Goal: Task Accomplishment & Management: Manage account settings

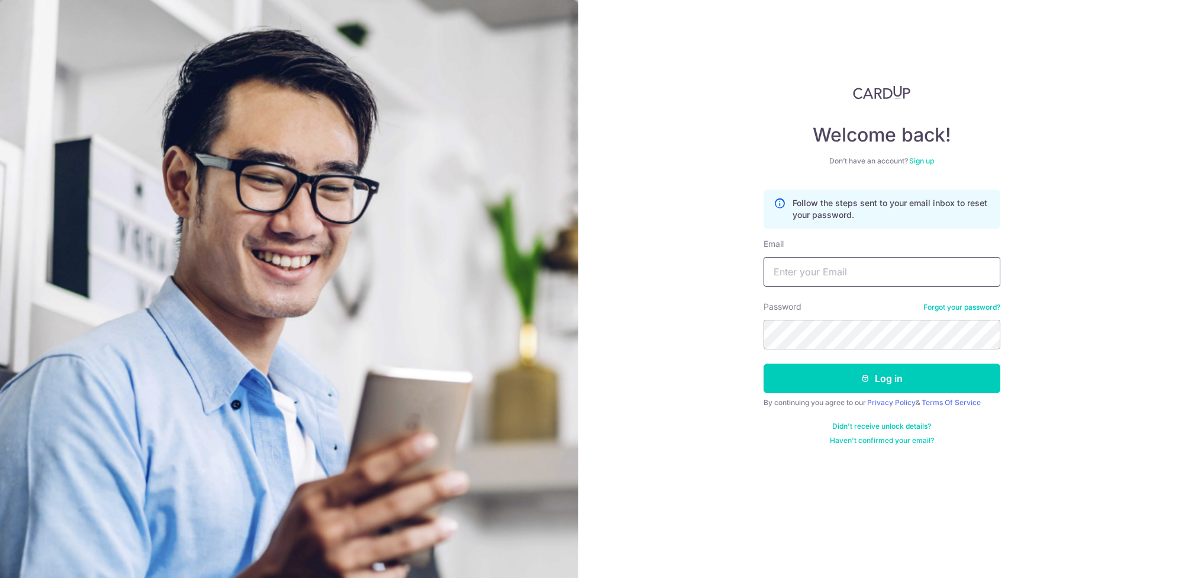
type input "KATHRYNTAN.PS@GMAIL.COM"
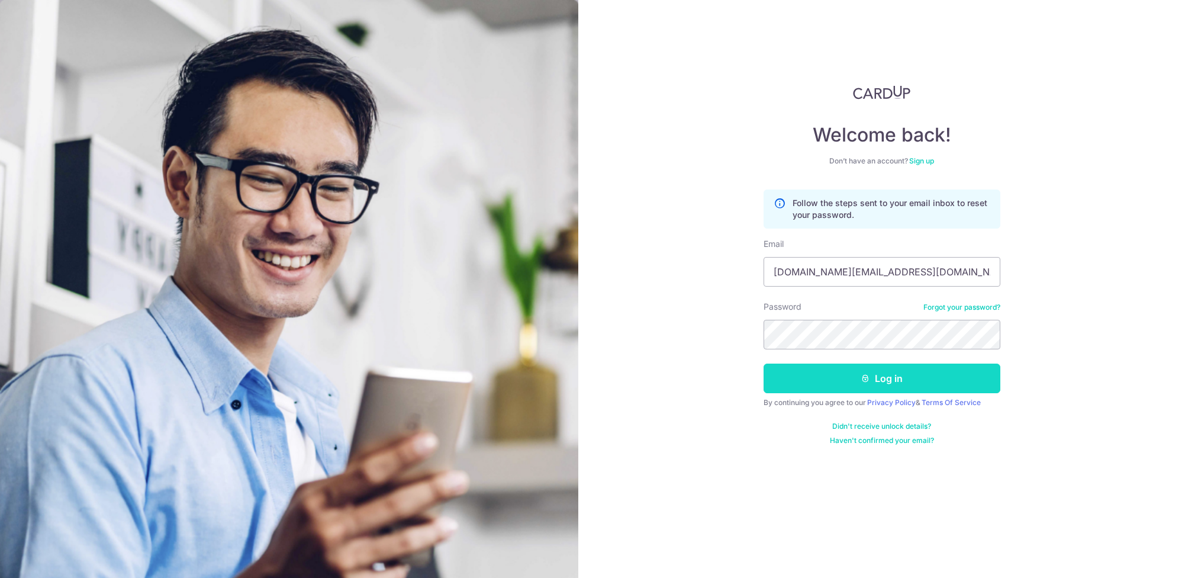
click at [904, 381] on button "Log in" at bounding box center [881, 378] width 237 height 30
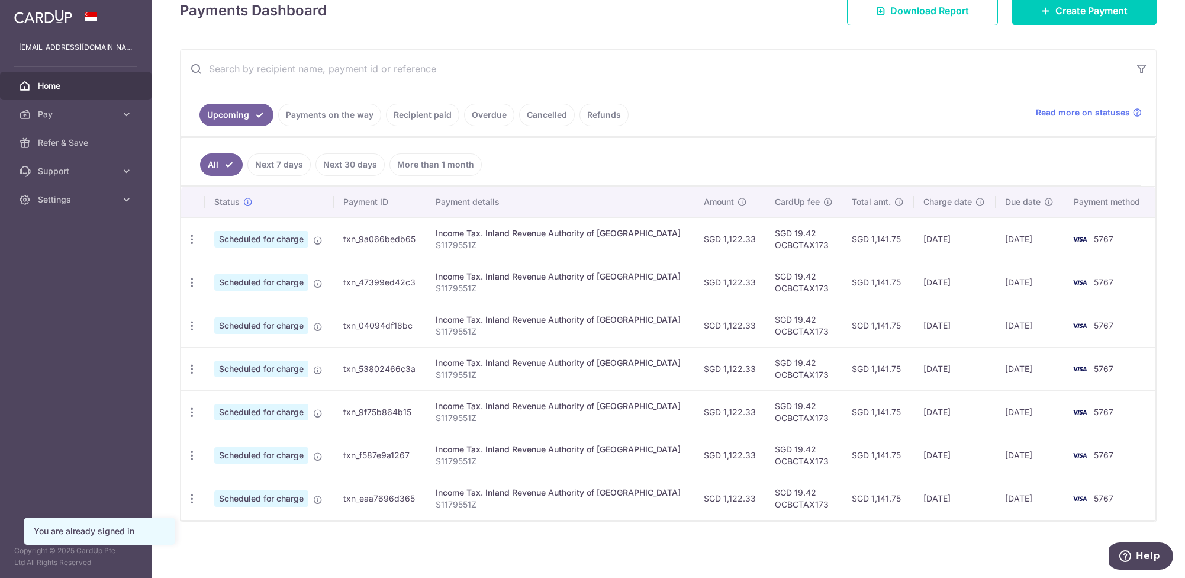
scroll to position [179, 0]
click at [260, 162] on link "Next 7 days" at bounding box center [278, 164] width 63 height 22
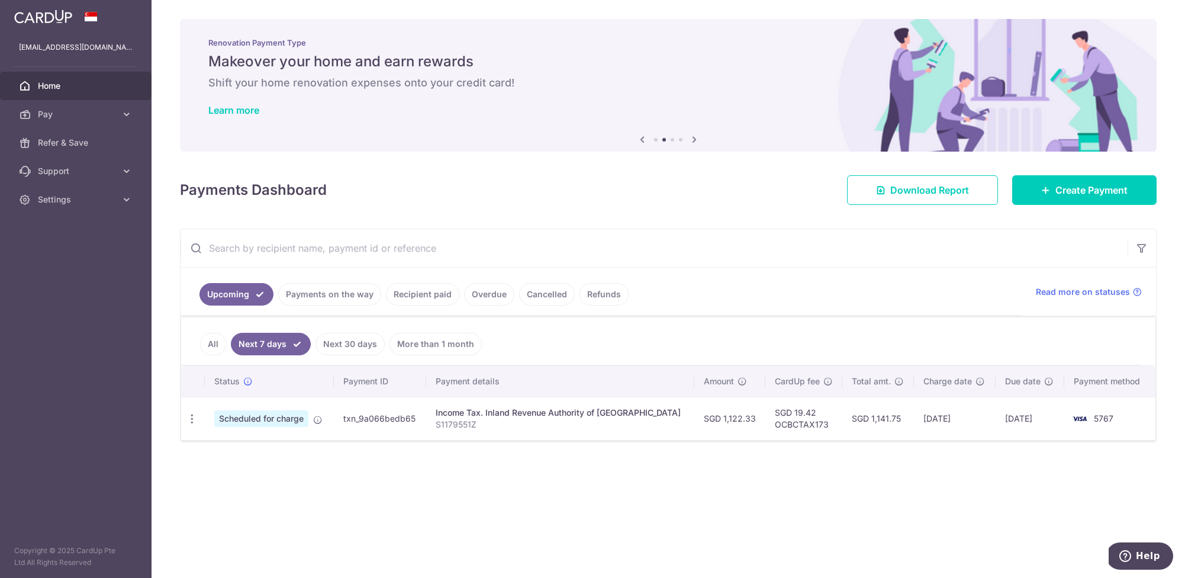
click at [81, 80] on span "Home" at bounding box center [77, 86] width 78 height 12
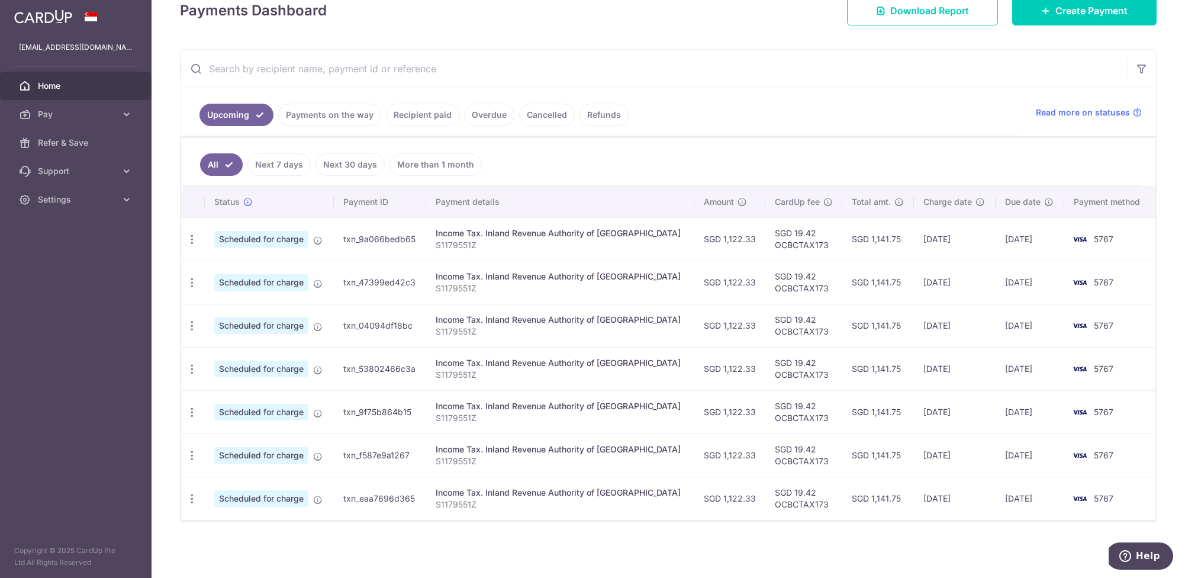
scroll to position [179, 0]
click at [338, 115] on link "Payments on the way" at bounding box center [329, 115] width 103 height 22
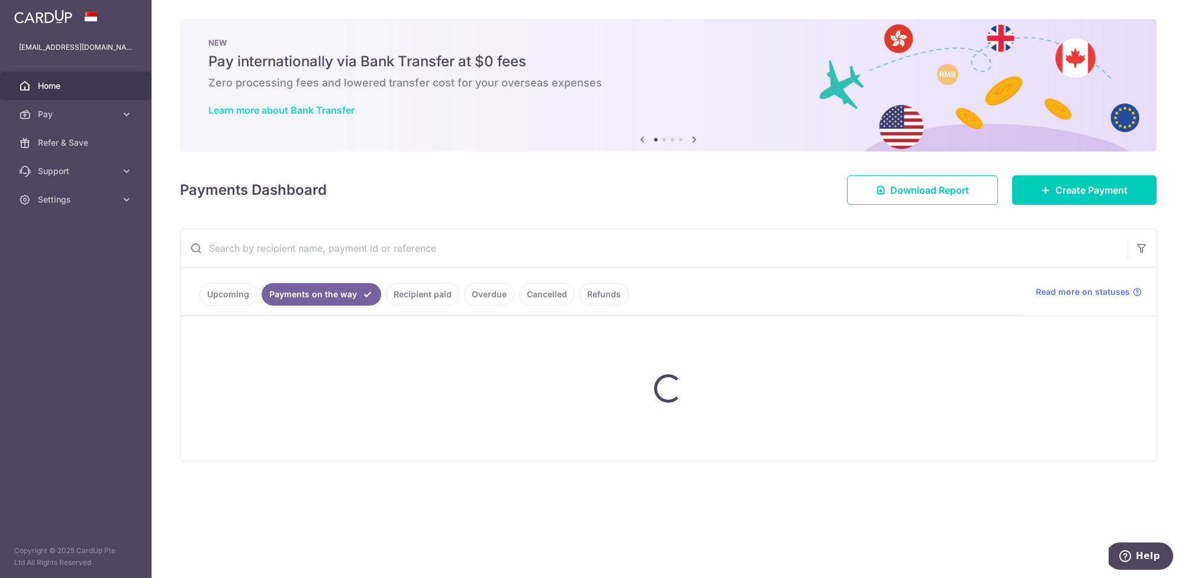
scroll to position [0, 0]
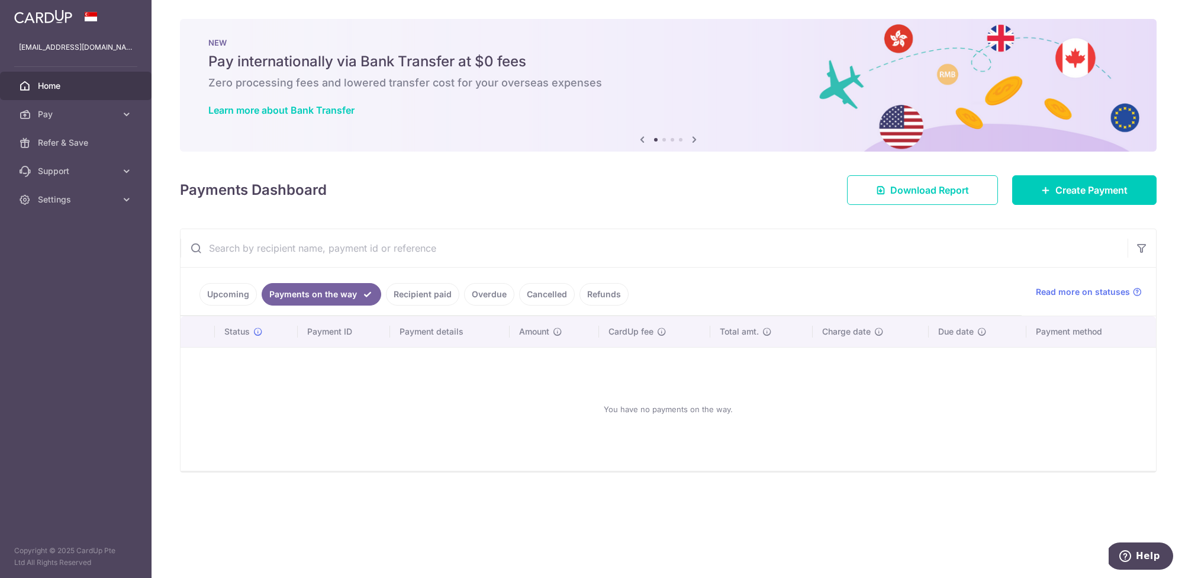
click at [59, 91] on span "Home" at bounding box center [77, 86] width 78 height 12
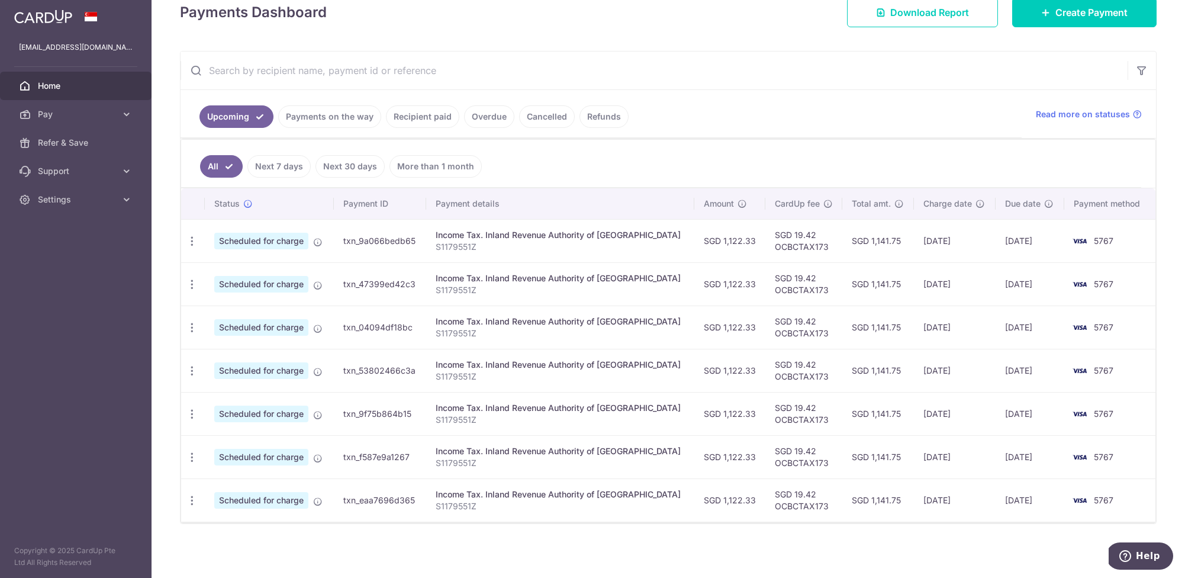
scroll to position [175, 0]
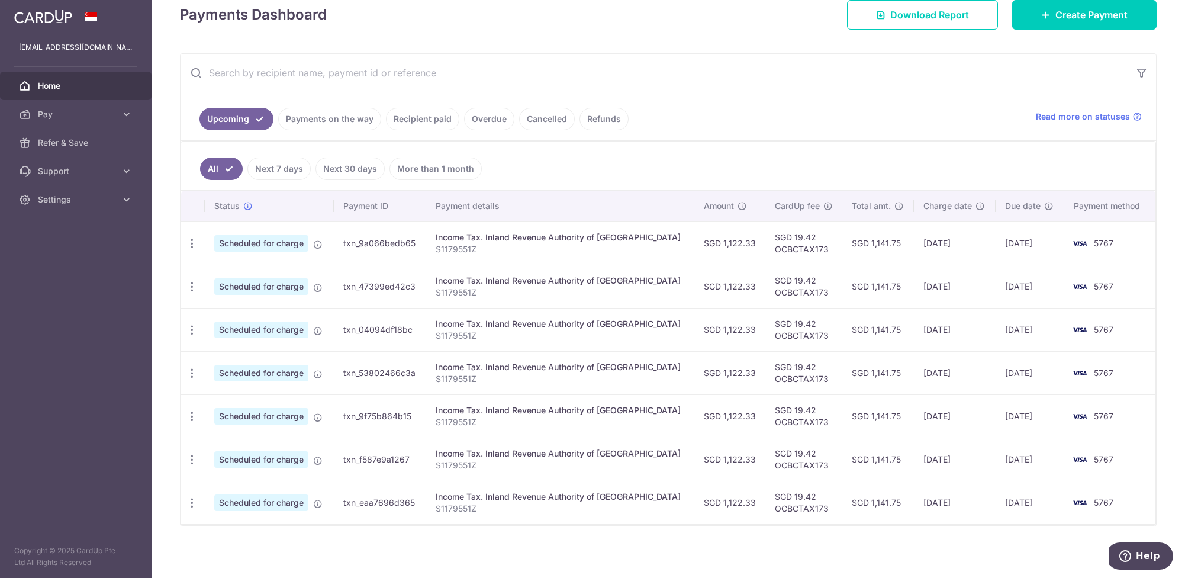
click at [354, 170] on link "Next 30 days" at bounding box center [349, 168] width 69 height 22
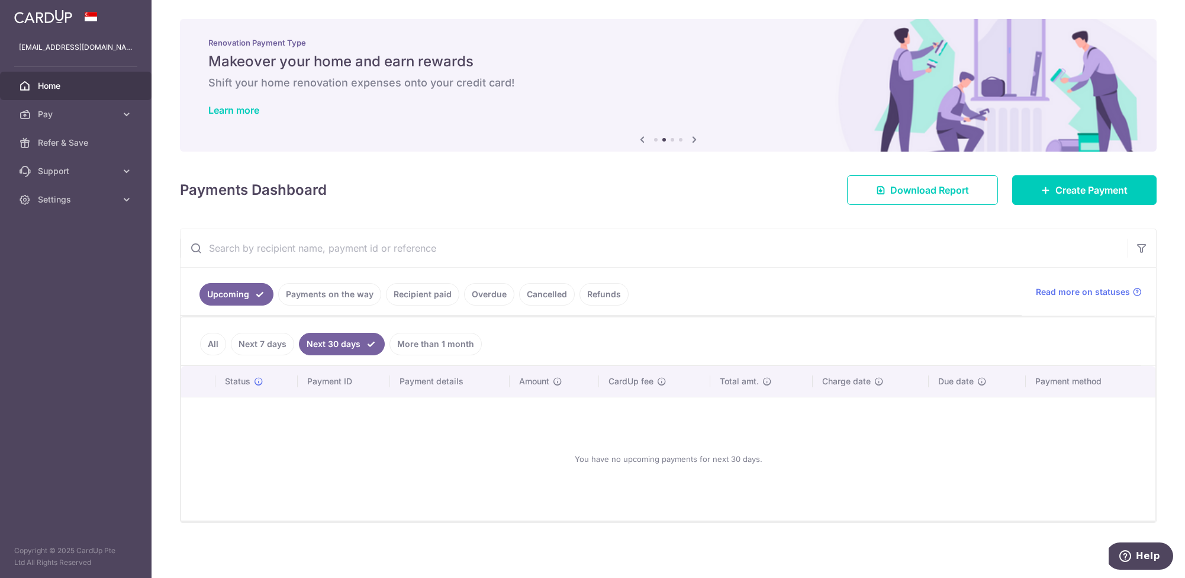
click at [49, 86] on span "Home" at bounding box center [77, 86] width 78 height 12
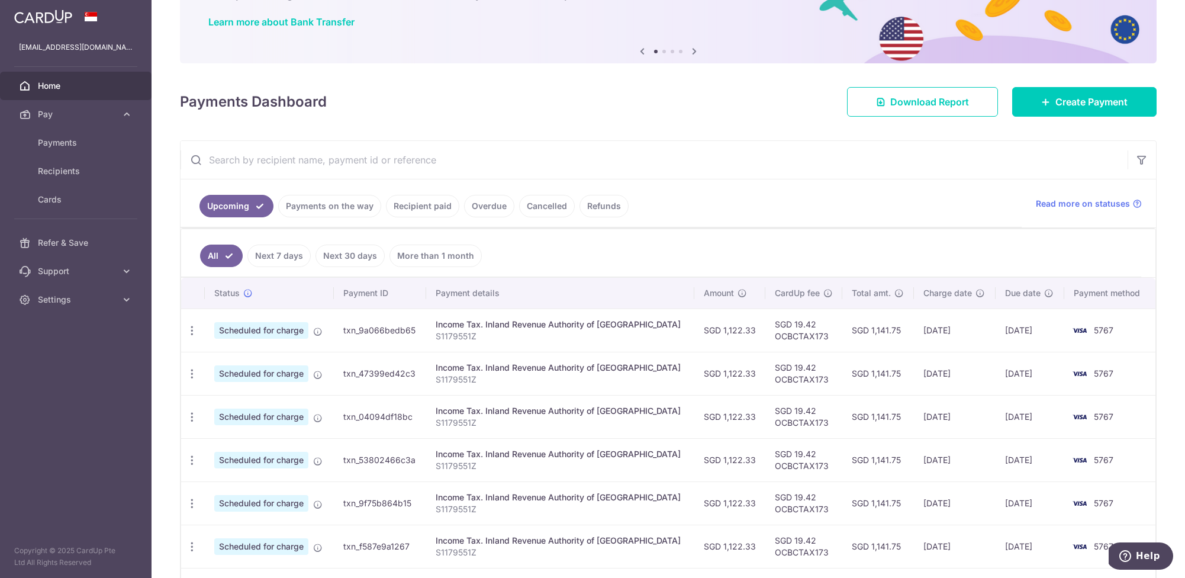
scroll to position [90, 0]
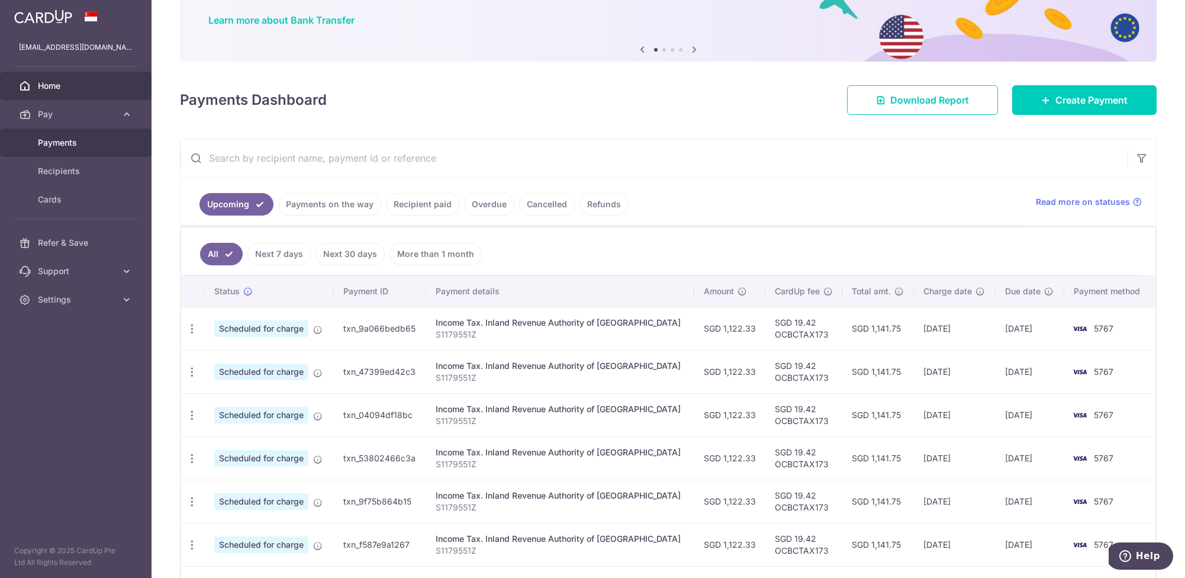
click at [70, 146] on span "Payments" at bounding box center [77, 143] width 78 height 12
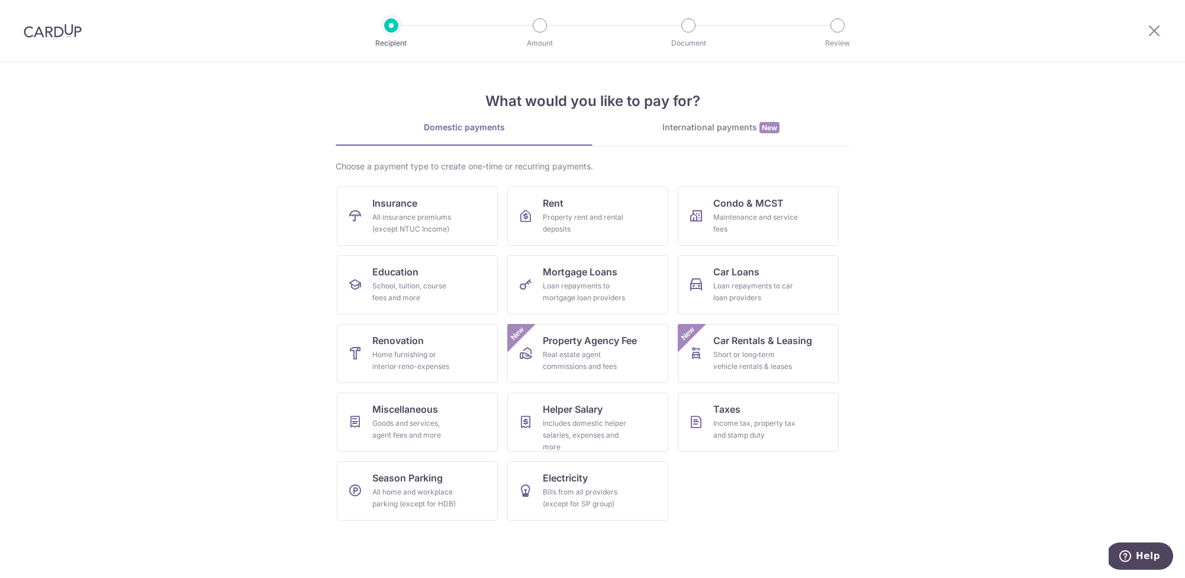
click at [385, 27] on div at bounding box center [391, 25] width 14 height 14
click at [839, 36] on div "Recipient Amount Document Review" at bounding box center [614, 31] width 508 height 62
click at [1149, 32] on icon at bounding box center [1154, 30] width 14 height 15
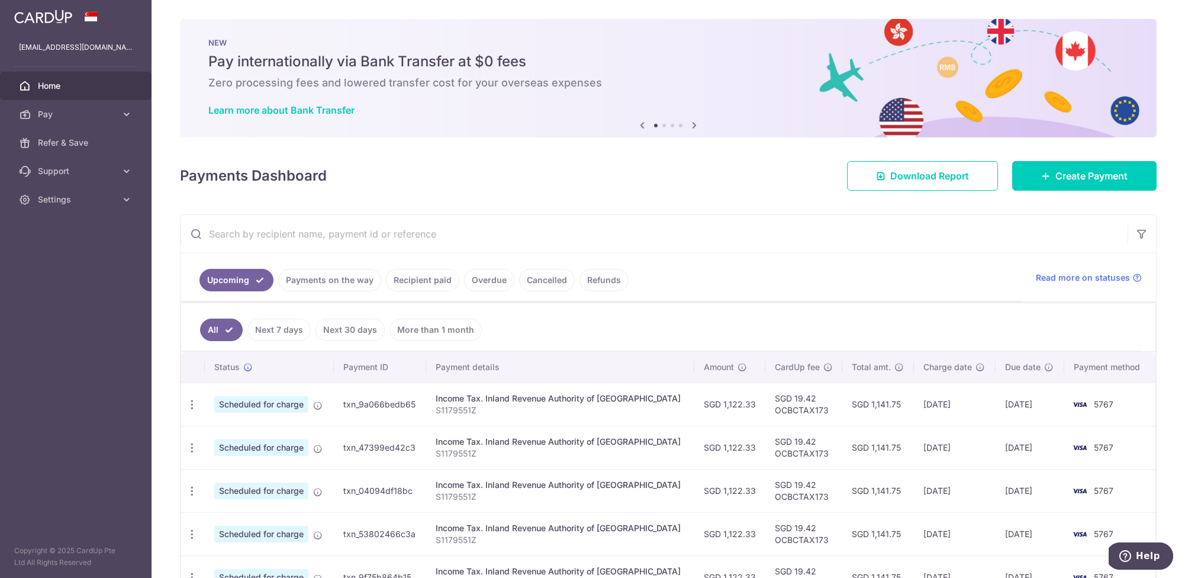
click at [426, 285] on link "Recipient paid" at bounding box center [422, 280] width 73 height 22
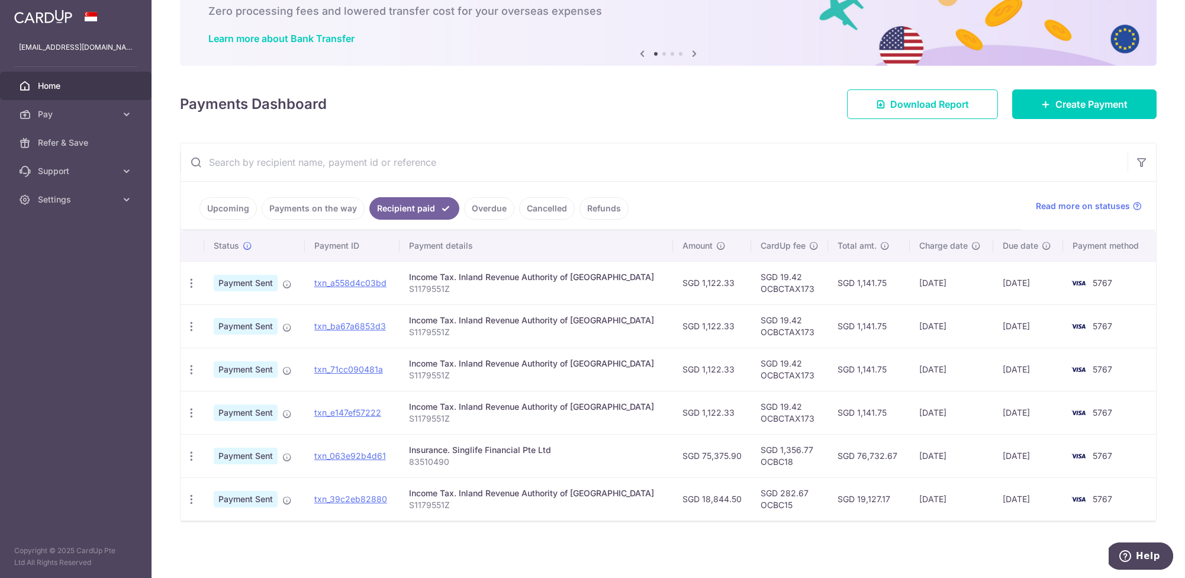
scroll to position [72, 0]
click at [483, 214] on link "Overdue" at bounding box center [489, 208] width 50 height 22
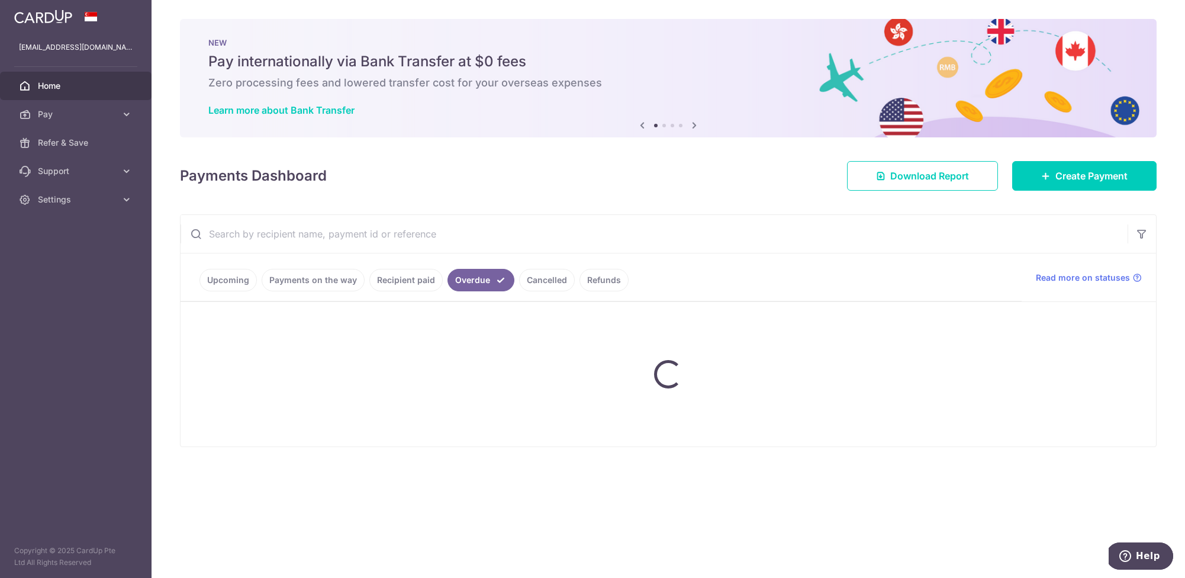
scroll to position [0, 0]
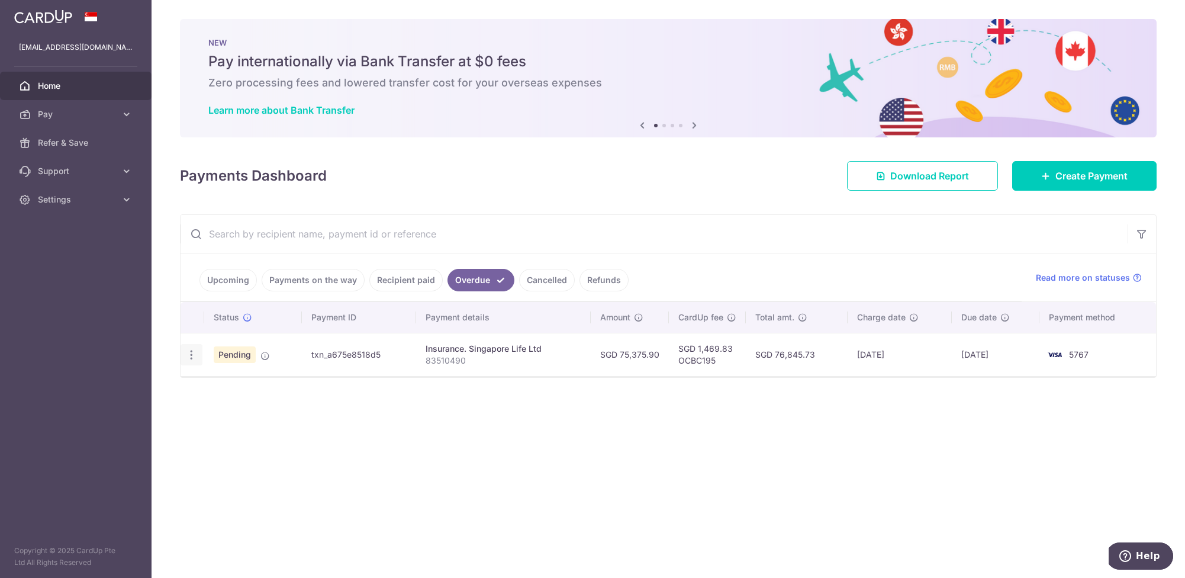
click at [188, 355] on icon "button" at bounding box center [191, 355] width 12 height 12
click at [231, 423] on link "Cancel payment" at bounding box center [242, 416] width 123 height 30
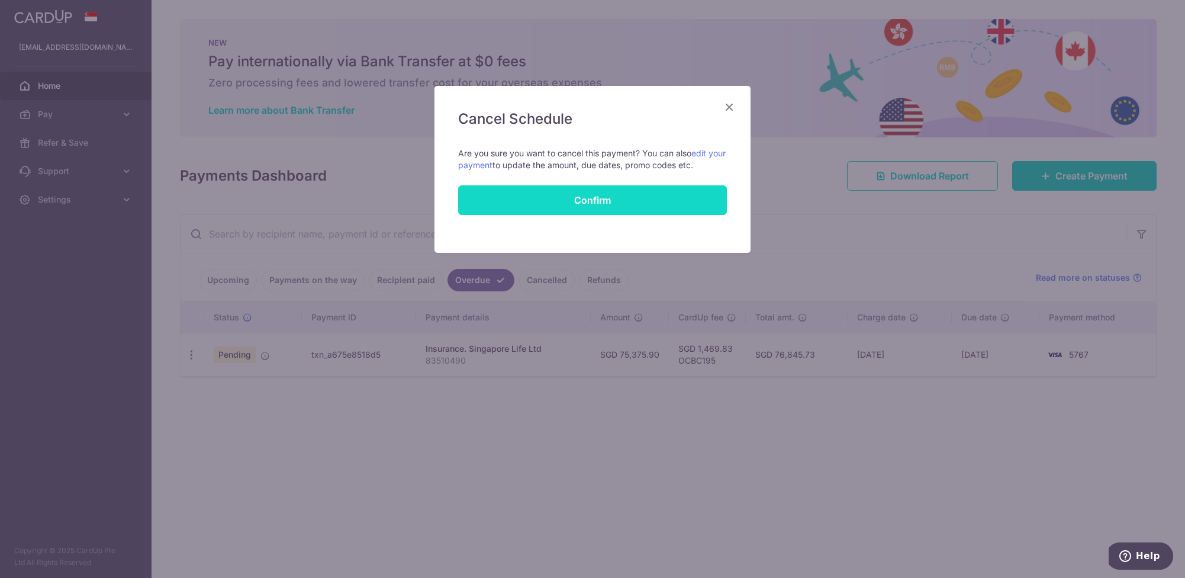
click at [577, 200] on button "Confirm" at bounding box center [592, 200] width 269 height 30
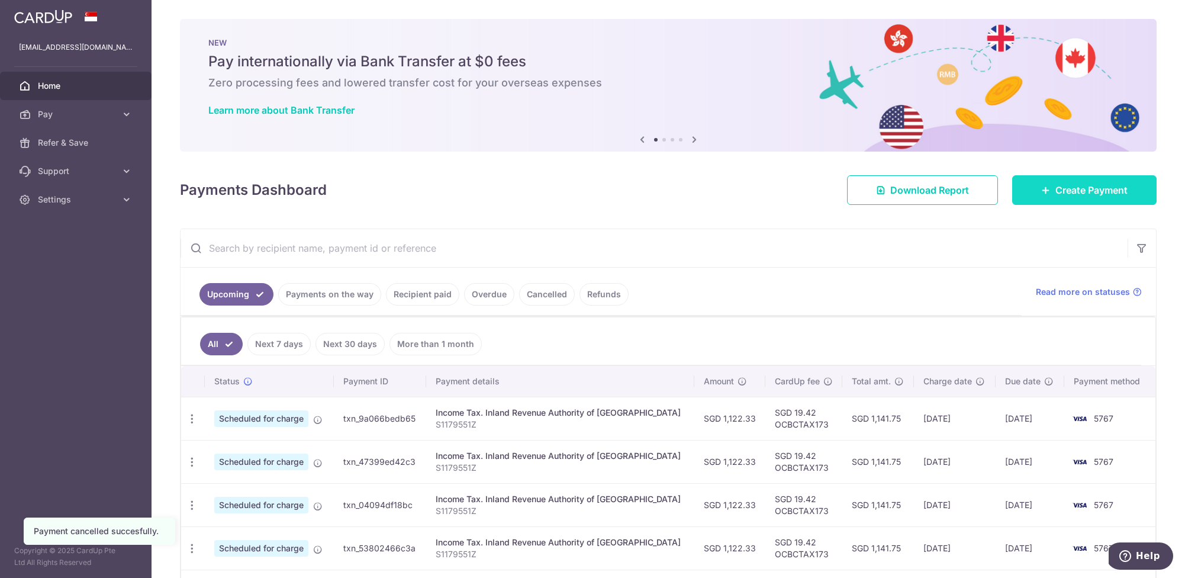
click at [1079, 184] on span "Create Payment" at bounding box center [1091, 190] width 72 height 14
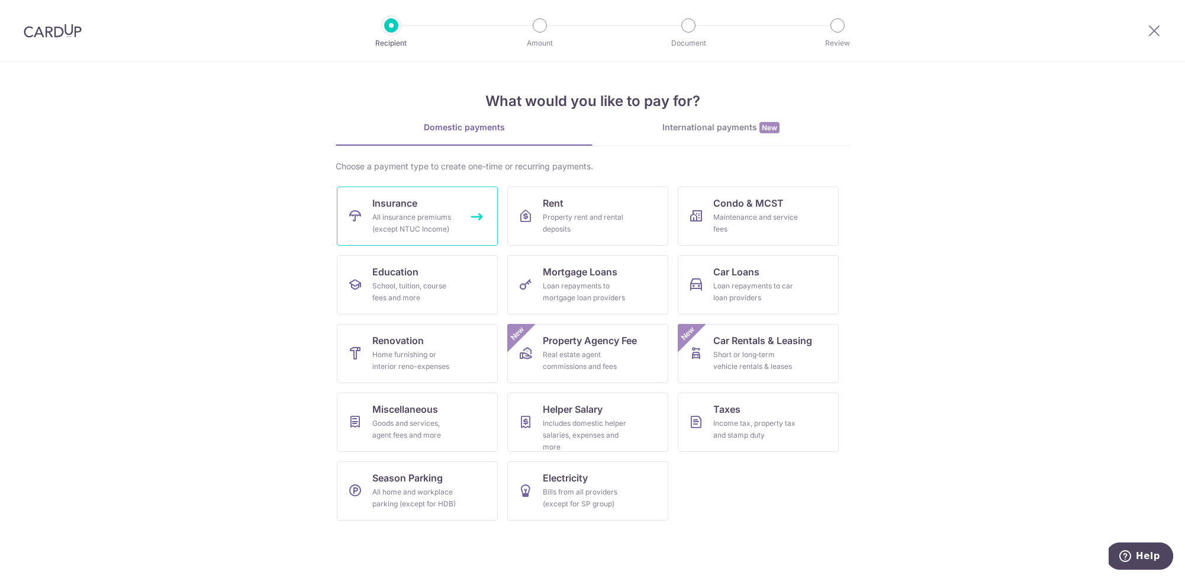
click at [401, 201] on span "Insurance" at bounding box center [394, 203] width 45 height 14
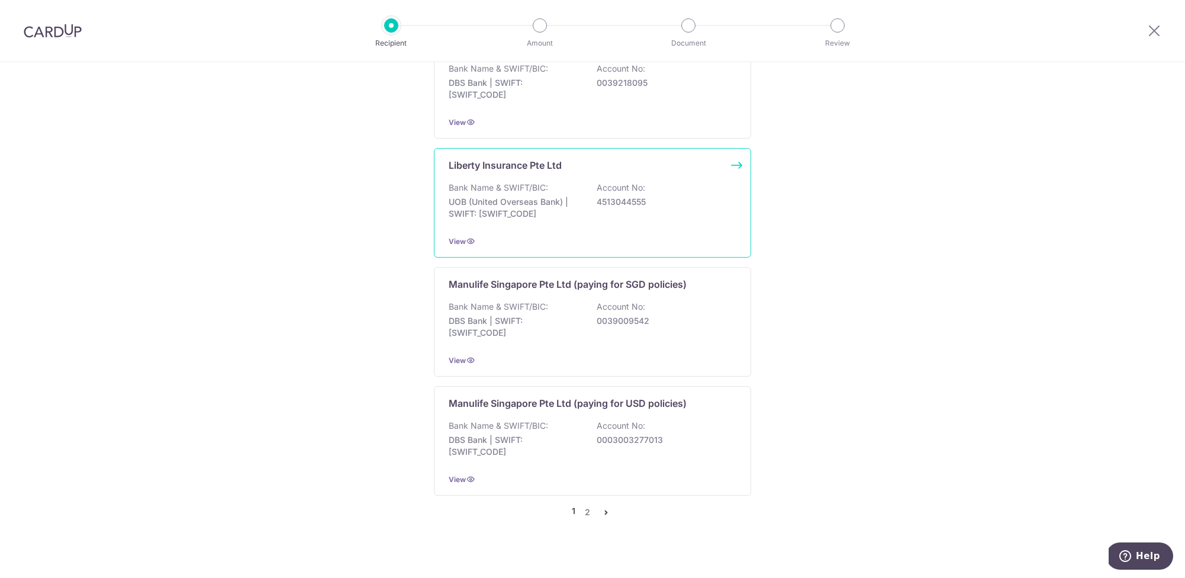
scroll to position [1064, 0]
click at [601, 508] on icon "pager" at bounding box center [605, 512] width 9 height 9
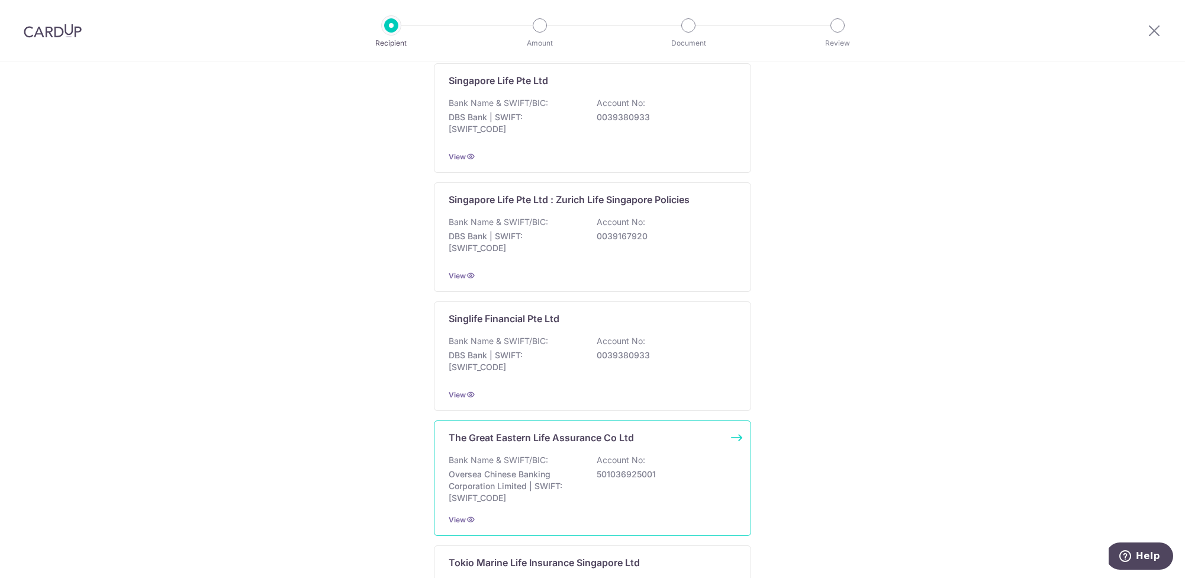
scroll to position [901, 0]
click at [1169, 30] on div at bounding box center [1154, 31] width 62 height 62
click at [1147, 34] on div at bounding box center [1154, 31] width 62 height 62
click at [1153, 34] on icon at bounding box center [1154, 30] width 14 height 15
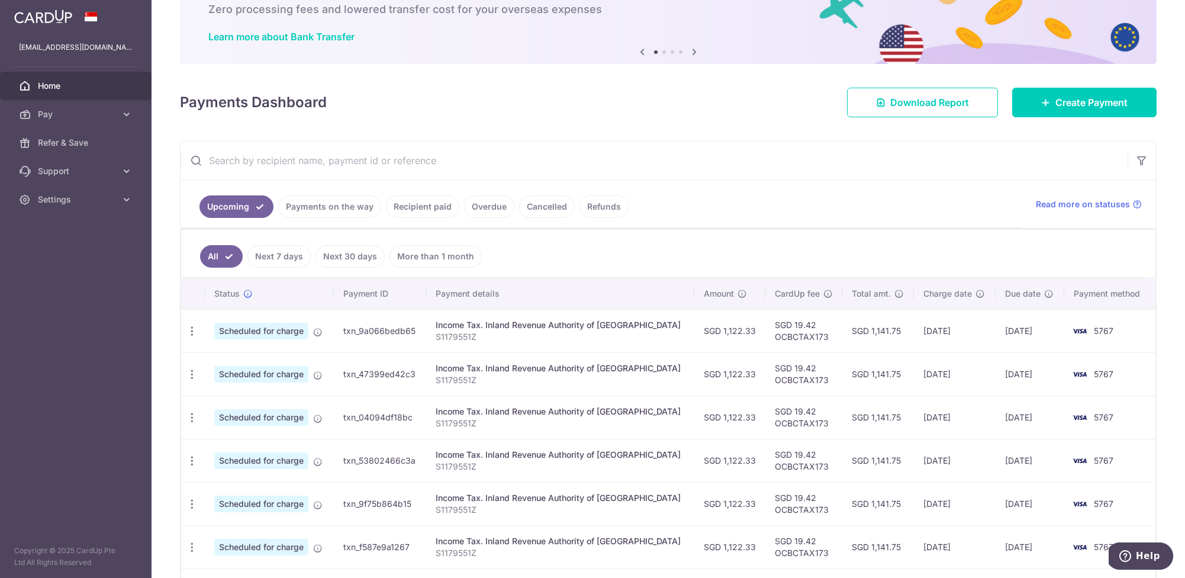
scroll to position [118, 0]
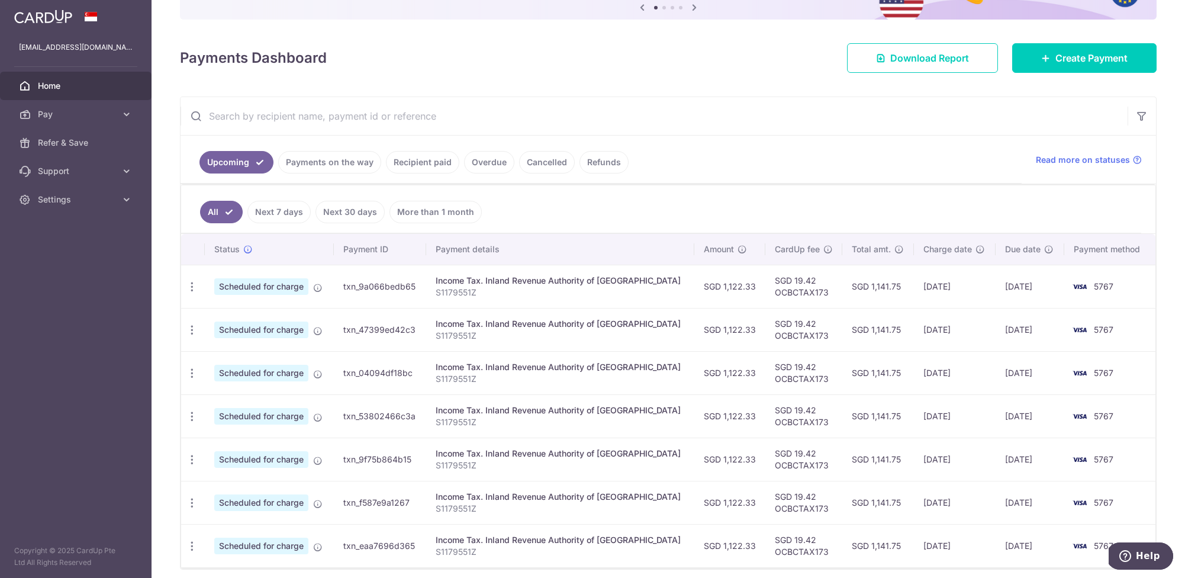
click at [401, 166] on link "Recipient paid" at bounding box center [422, 162] width 73 height 22
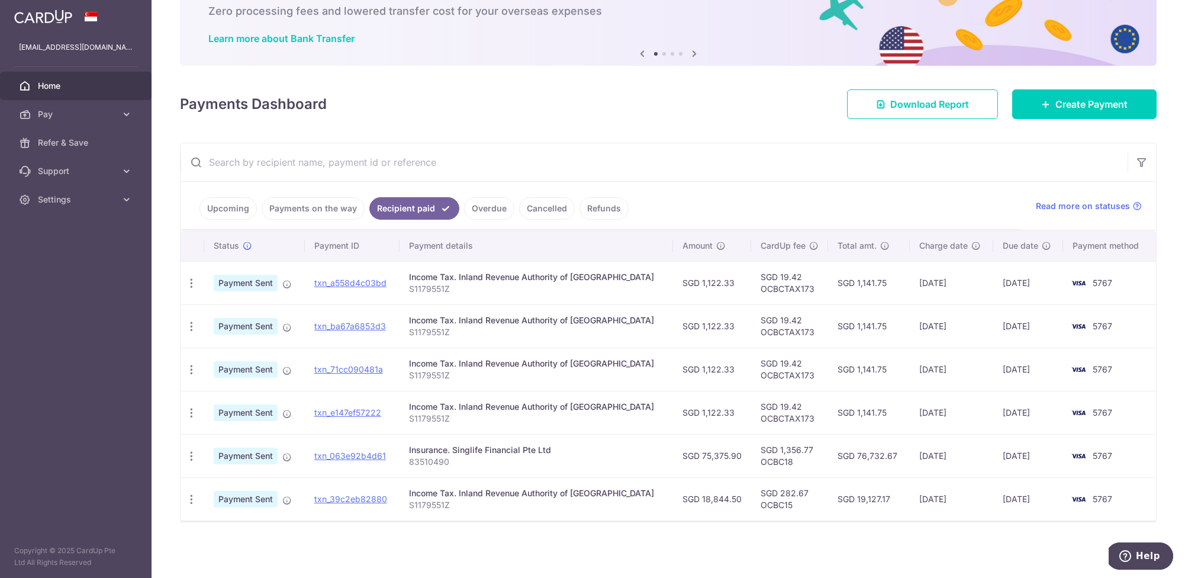
scroll to position [72, 0]
click at [360, 457] on link "txn_063e92b4d61" at bounding box center [350, 455] width 72 height 10
click at [1101, 108] on span "Create Payment" at bounding box center [1091, 104] width 72 height 14
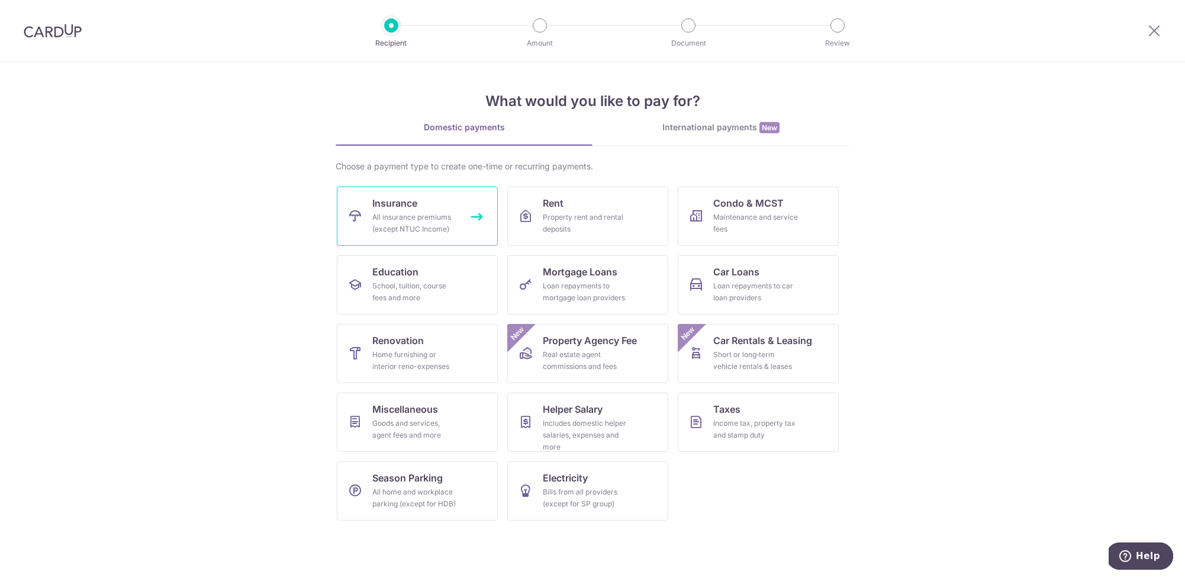
click at [411, 201] on span "Insurance" at bounding box center [394, 203] width 45 height 14
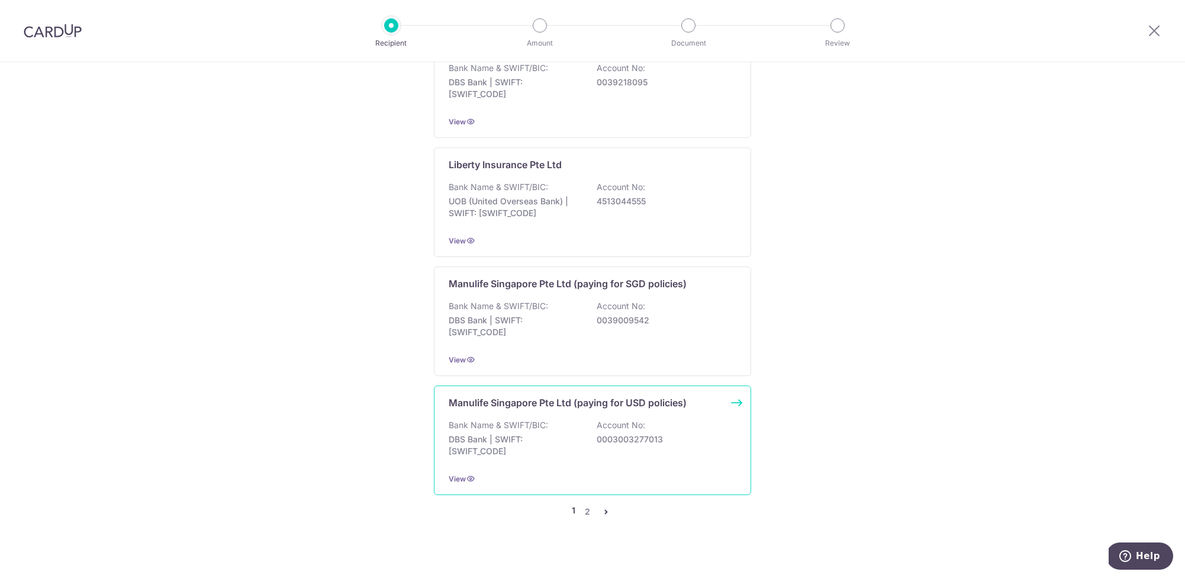
scroll to position [1064, 0]
click at [608, 508] on icon "pager" at bounding box center [605, 512] width 9 height 9
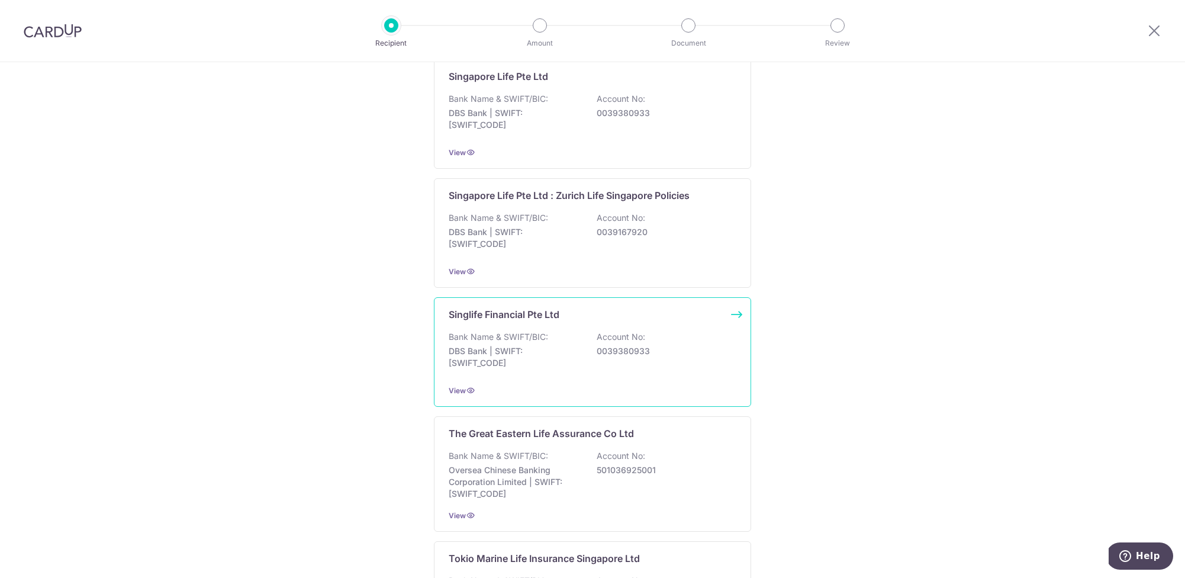
scroll to position [900, 0]
click at [602, 357] on p "0039380933" at bounding box center [663, 355] width 133 height 12
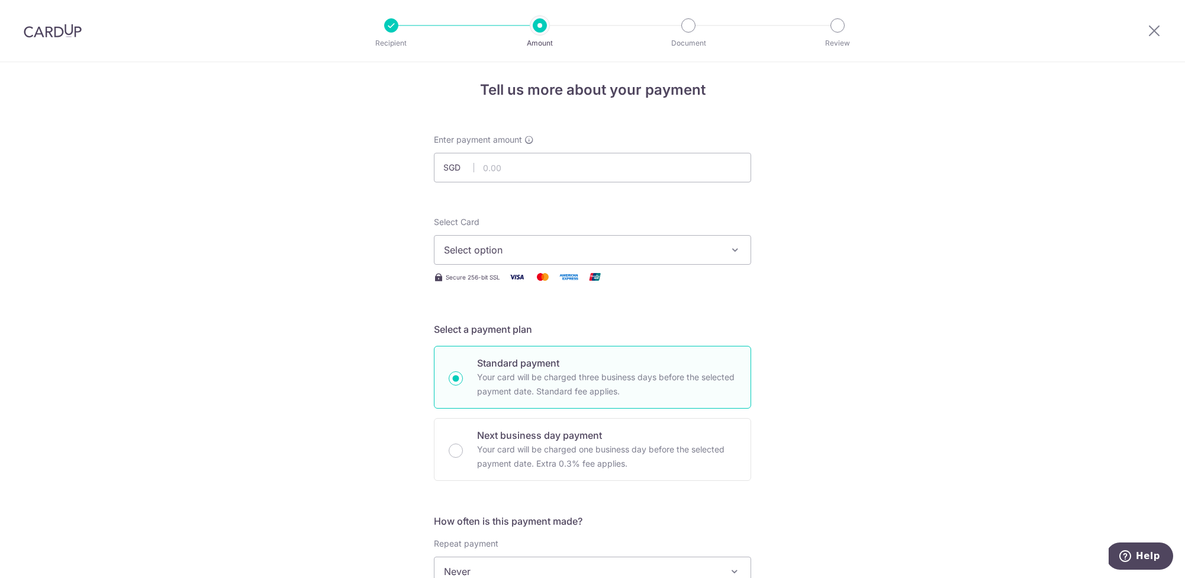
scroll to position [27, 0]
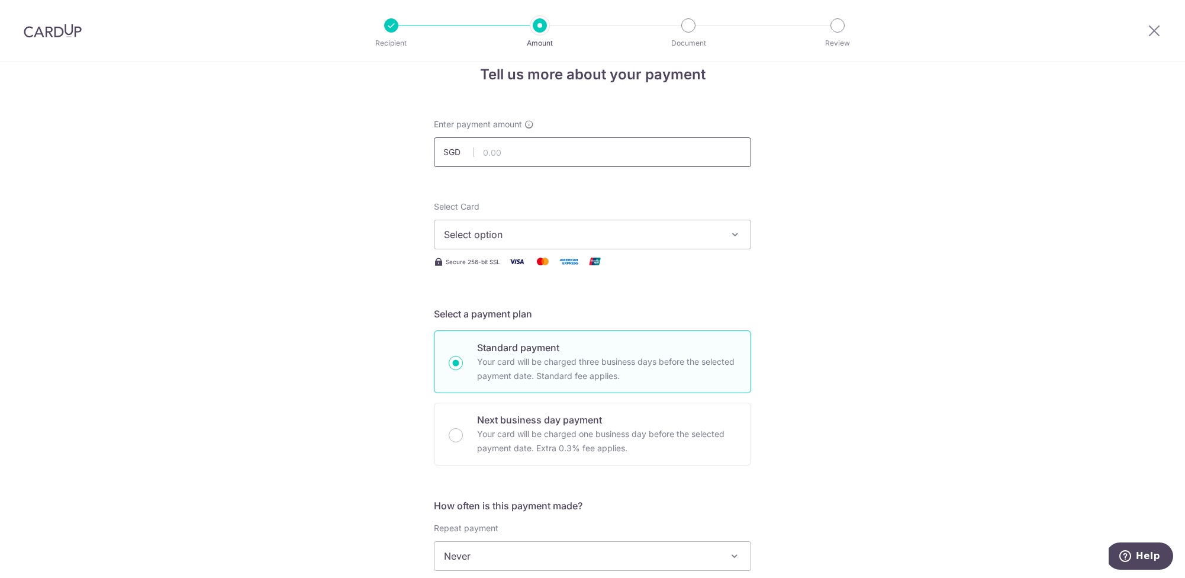
click at [538, 150] on input "text" at bounding box center [592, 152] width 317 height 30
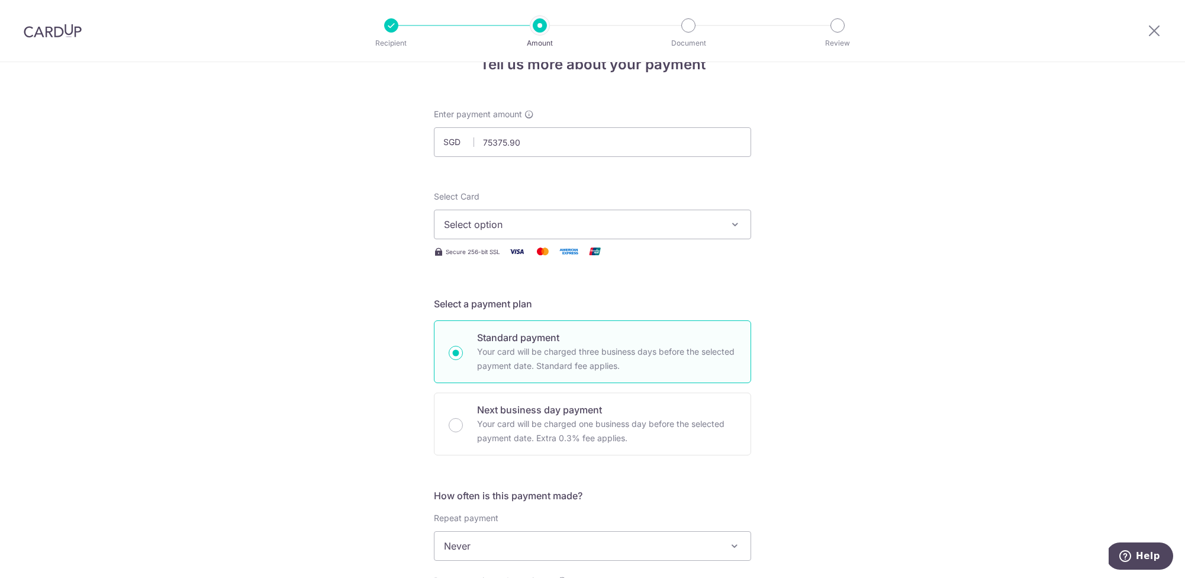
type input "75,375.90"
click at [592, 225] on span "Select option" at bounding box center [582, 221] width 276 height 14
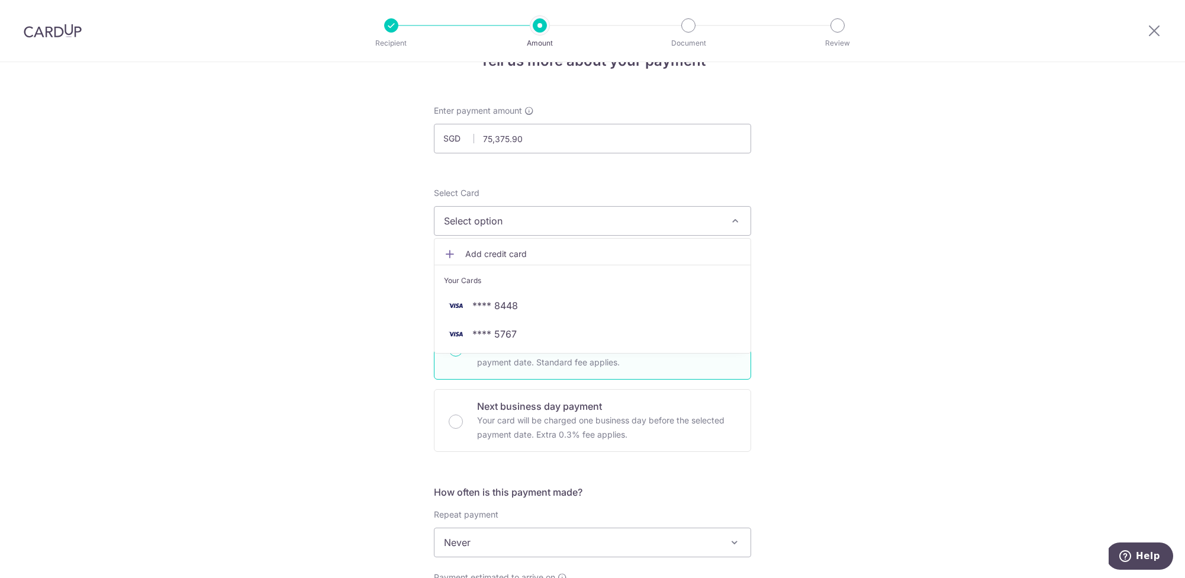
scroll to position [33, 0]
click at [498, 341] on span "**** 5767" at bounding box center [494, 337] width 44 height 14
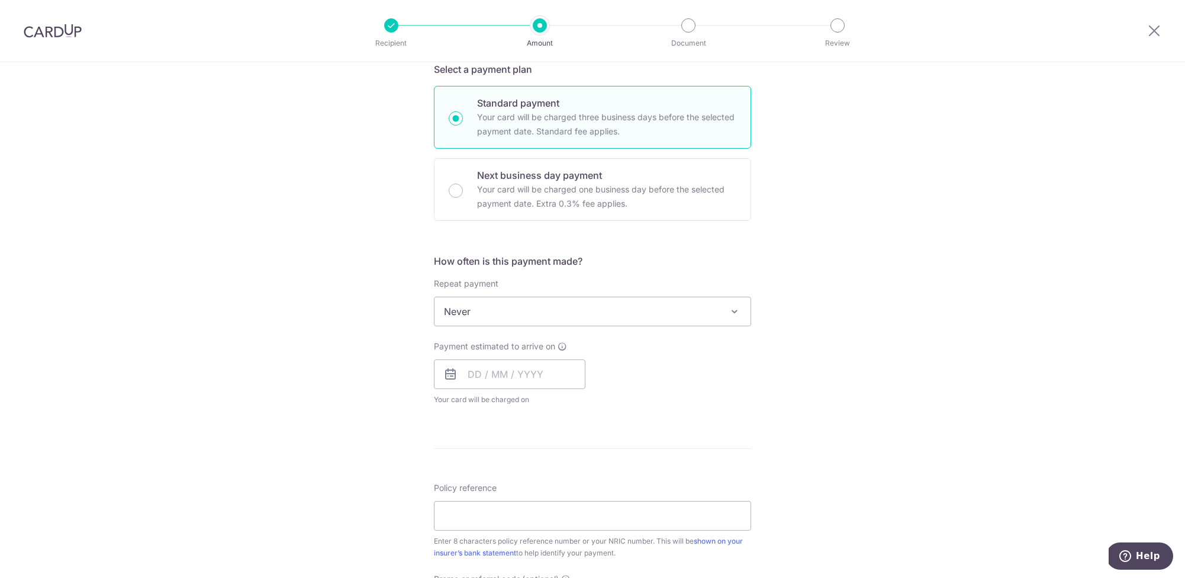
scroll to position [294, 0]
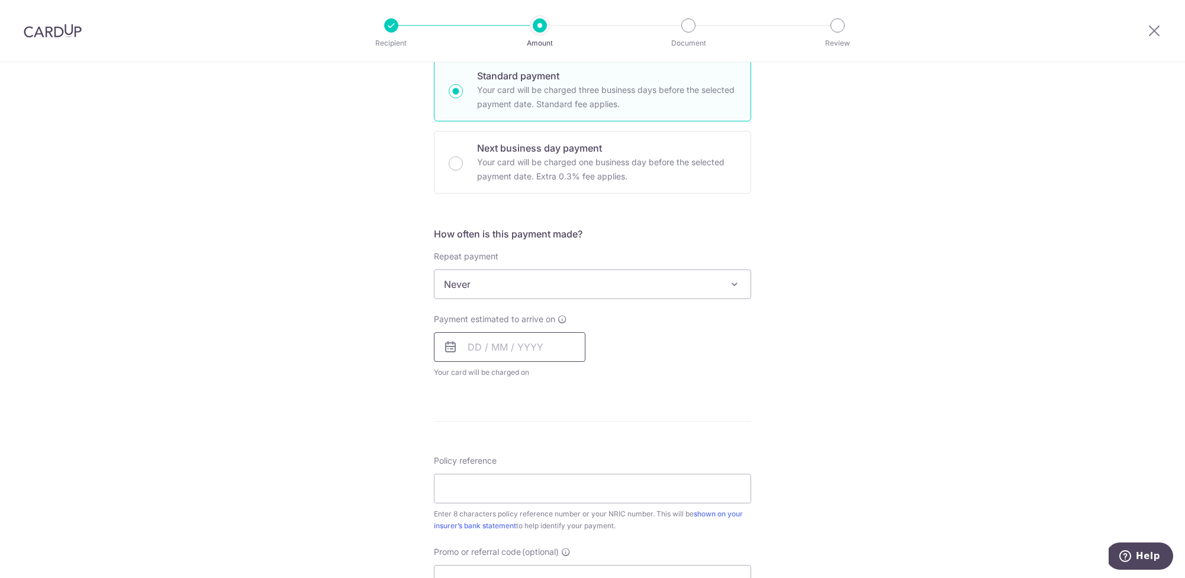
click at [498, 359] on input "text" at bounding box center [510, 347] width 152 height 30
click at [579, 505] on link "26" at bounding box center [576, 501] width 19 height 19
type input "[DATE]"
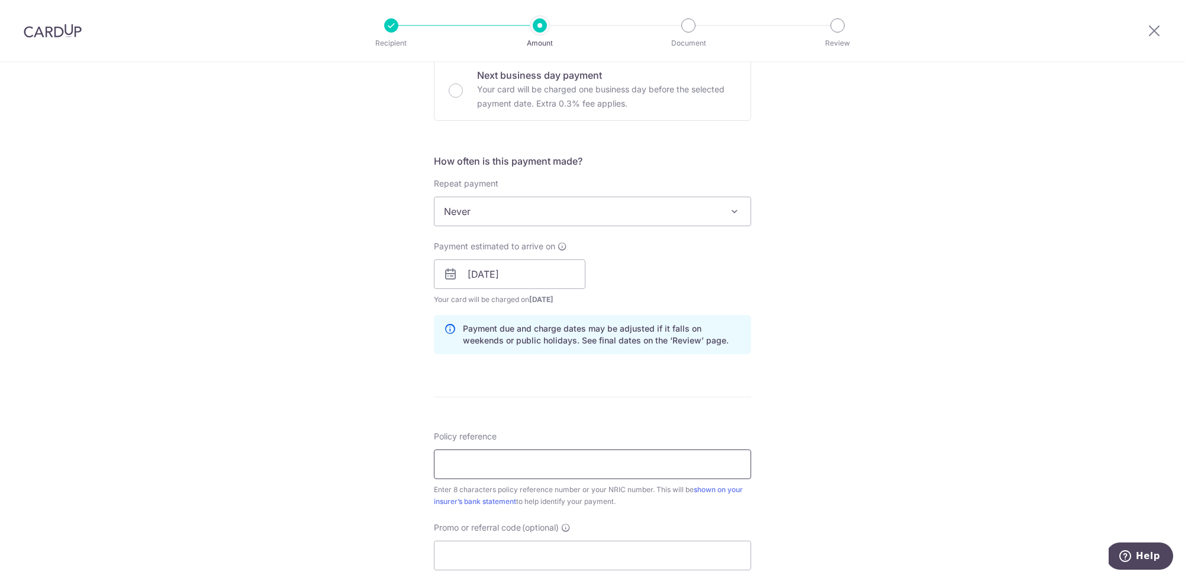
scroll to position [371, 0]
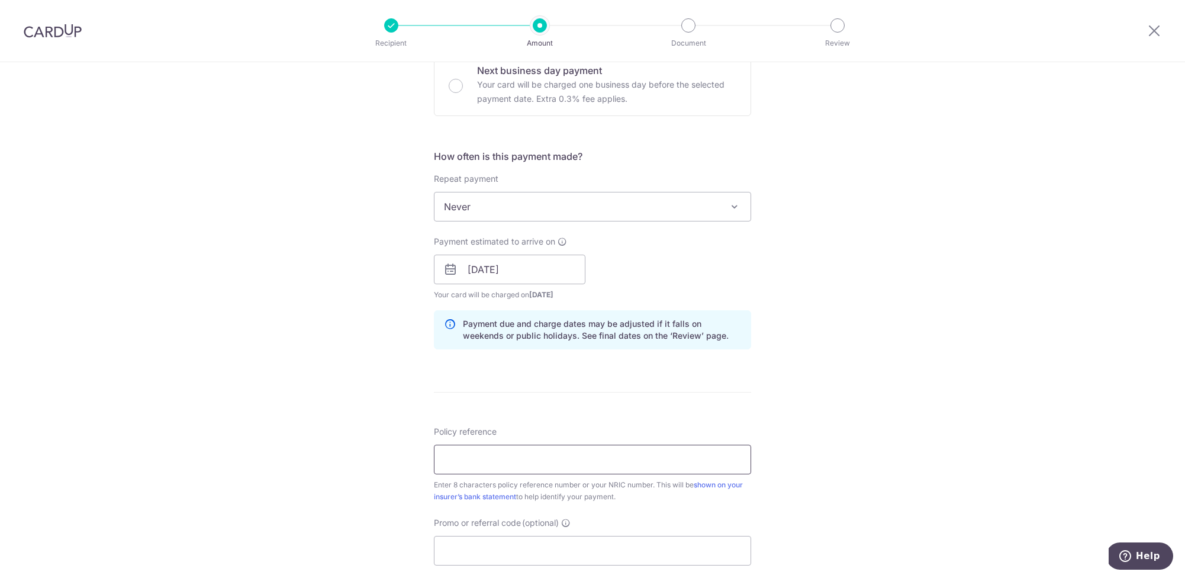
click at [491, 461] on input "Policy reference" at bounding box center [592, 459] width 317 height 30
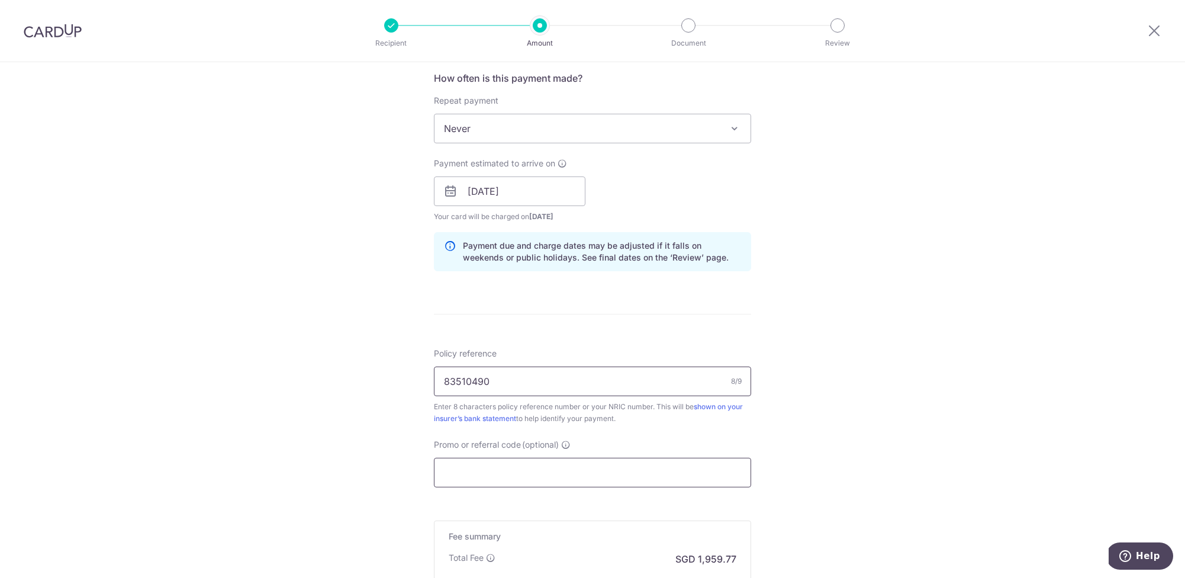
scroll to position [453, 0]
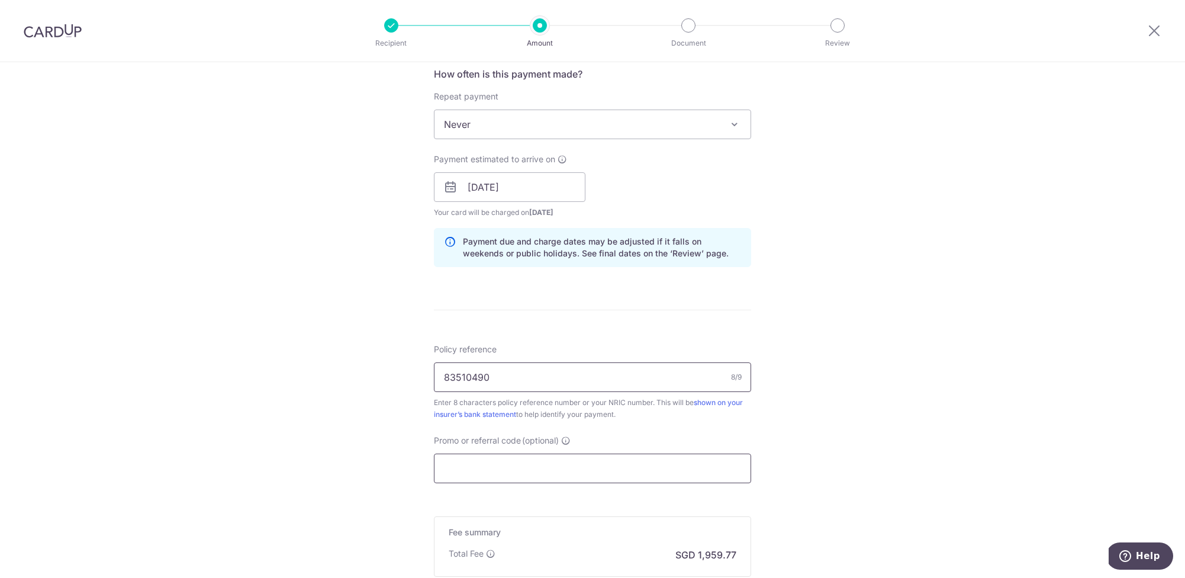
type input "83510490"
click at [514, 465] on input "Promo or referral code (optional)" at bounding box center [592, 468] width 317 height 30
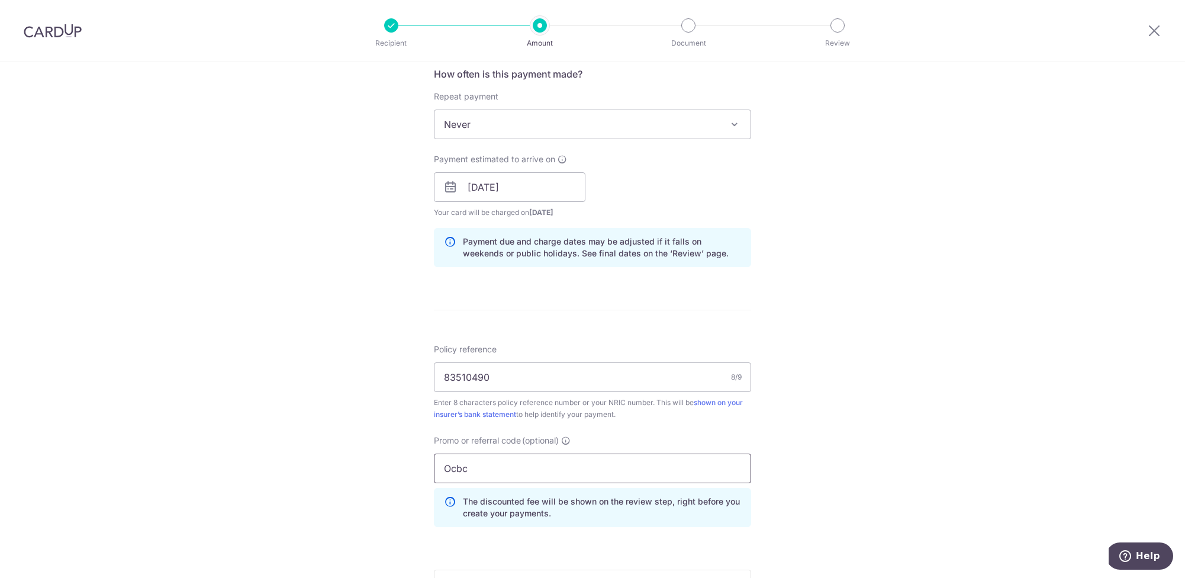
type input "Ocbc195"
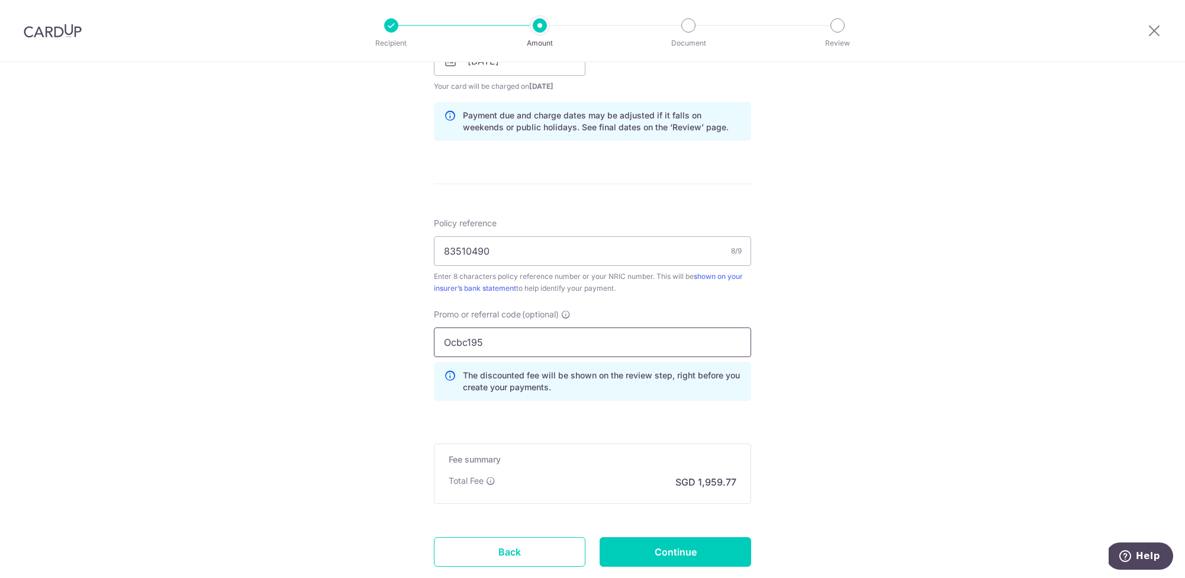
scroll to position [613, 0]
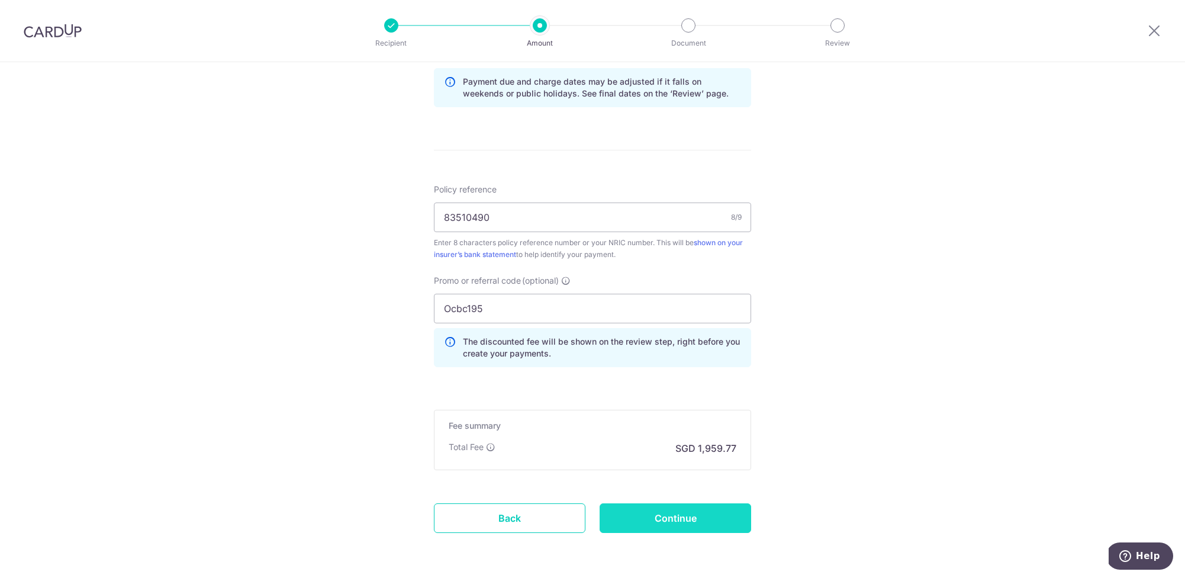
click at [682, 513] on input "Continue" at bounding box center [676, 518] width 152 height 30
type input "Create Schedule"
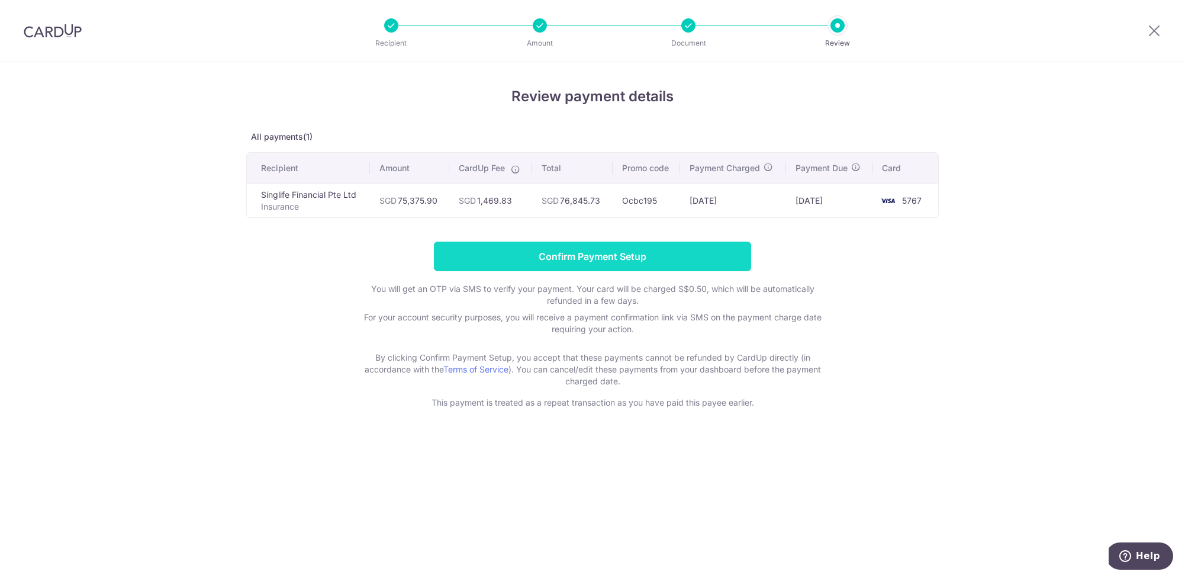
click at [637, 261] on input "Confirm Payment Setup" at bounding box center [592, 256] width 317 height 30
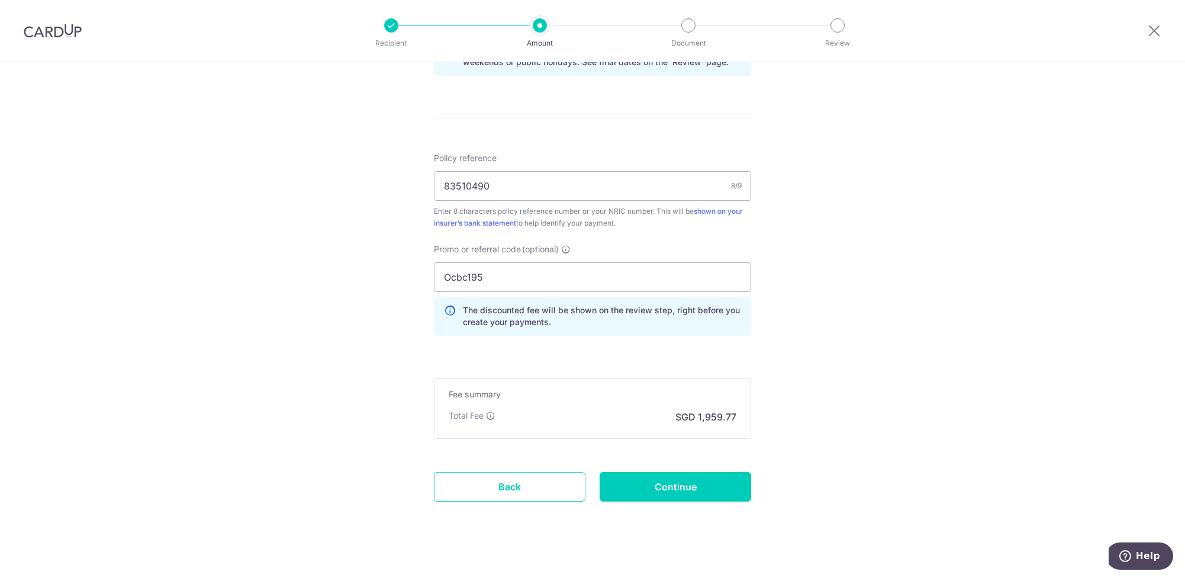
scroll to position [705, 0]
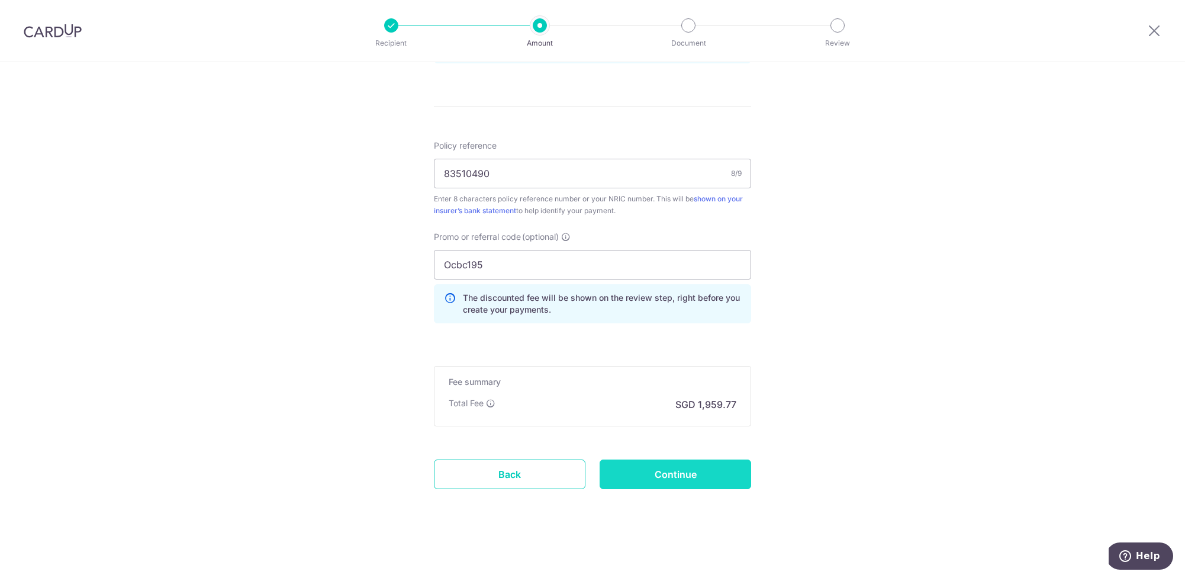
click at [698, 482] on input "Continue" at bounding box center [676, 474] width 152 height 30
type input "Update Schedule"
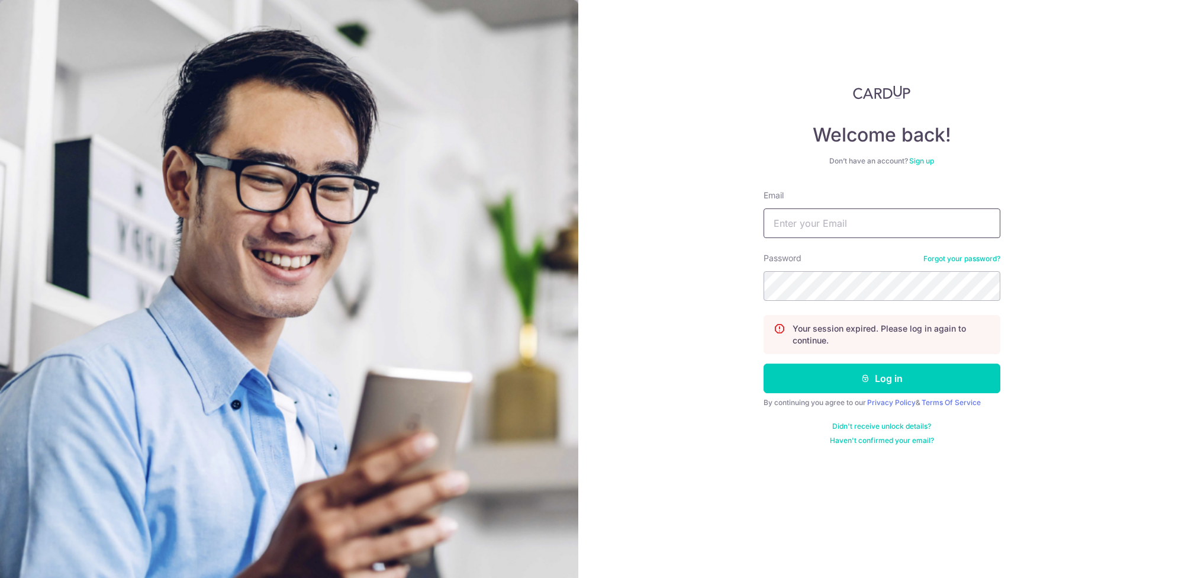
type input "[DOMAIN_NAME][EMAIL_ADDRESS][DOMAIN_NAME]"
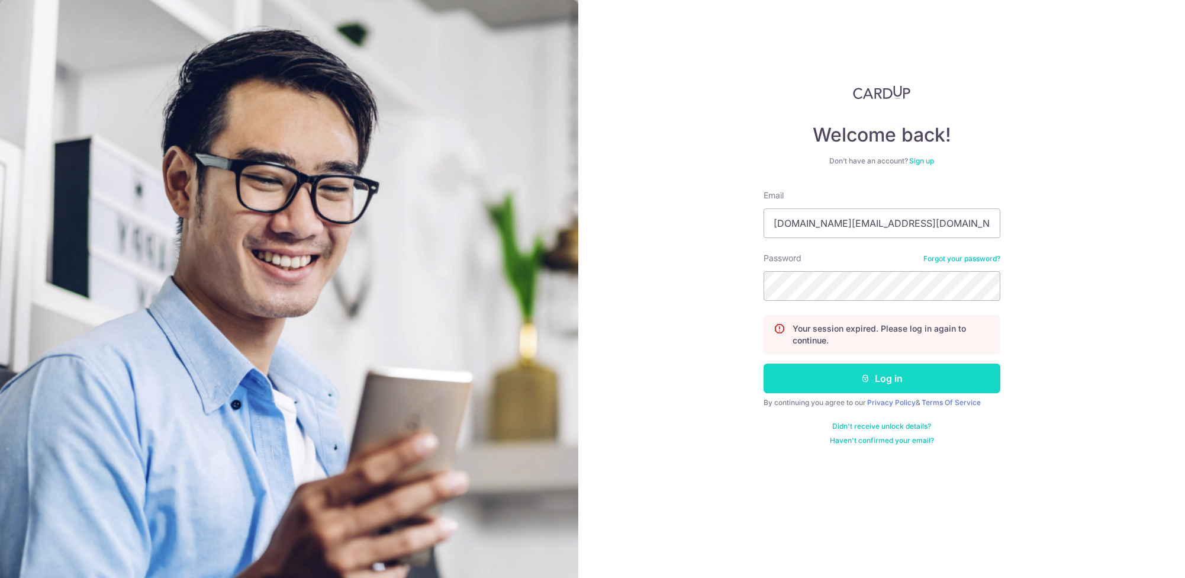
click at [870, 377] on icon "submit" at bounding box center [865, 377] width 9 height 9
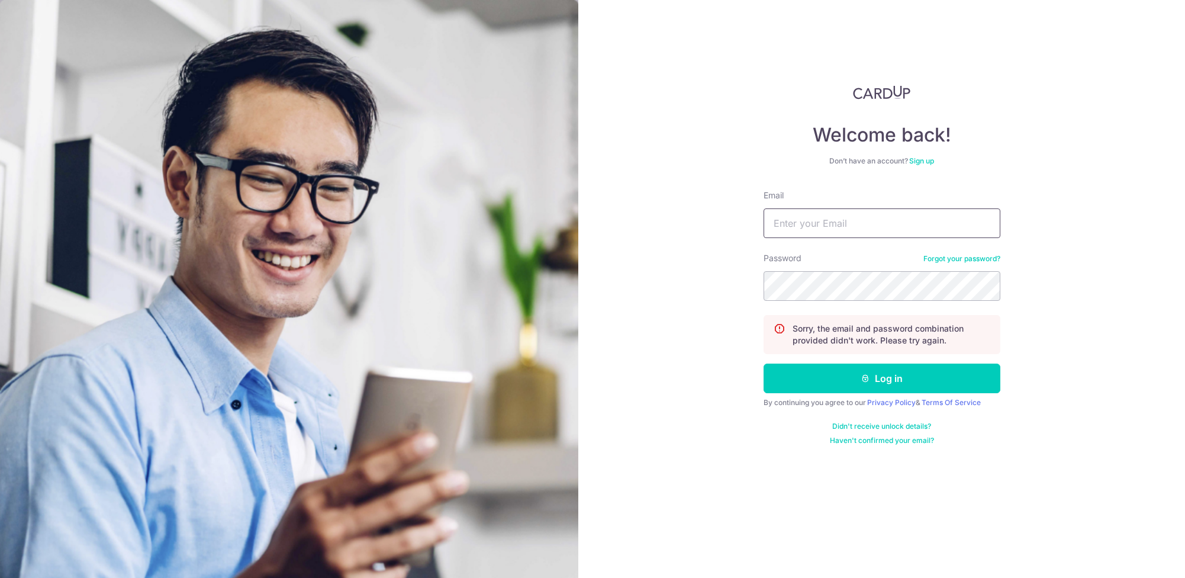
type input "[DOMAIN_NAME][EMAIL_ADDRESS][DOMAIN_NAME]"
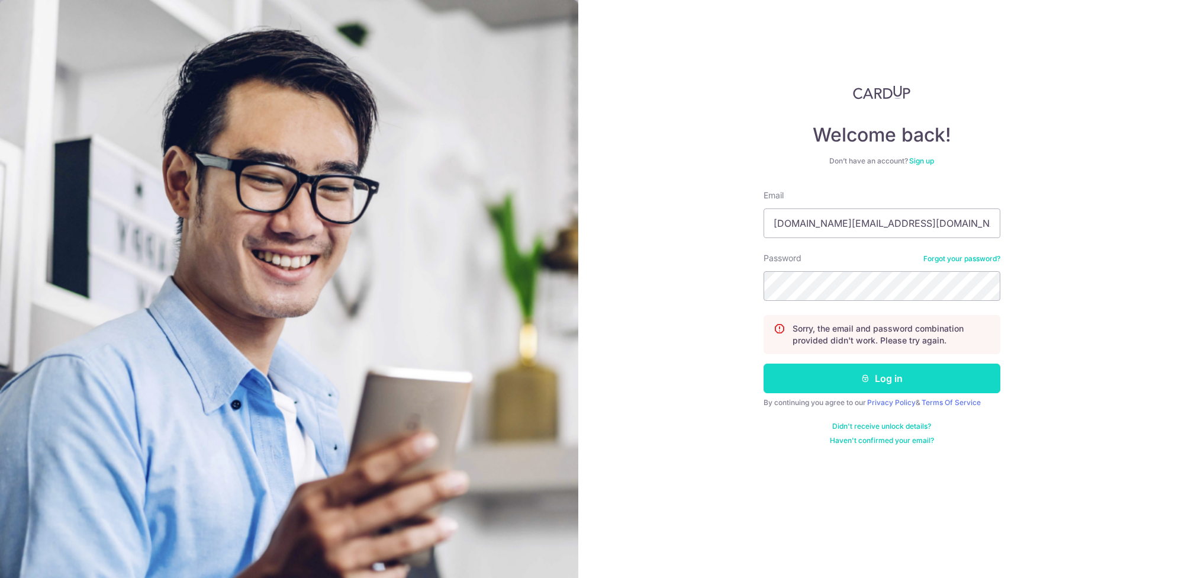
click at [890, 375] on button "Log in" at bounding box center [881, 378] width 237 height 30
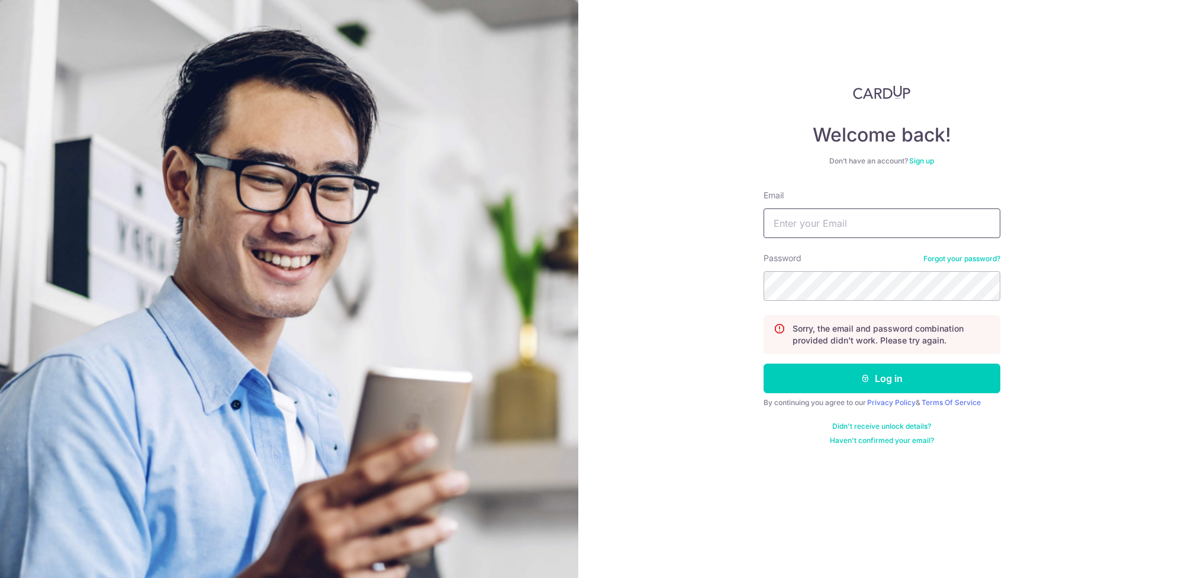
type input "[DOMAIN_NAME][EMAIL_ADDRESS][DOMAIN_NAME]"
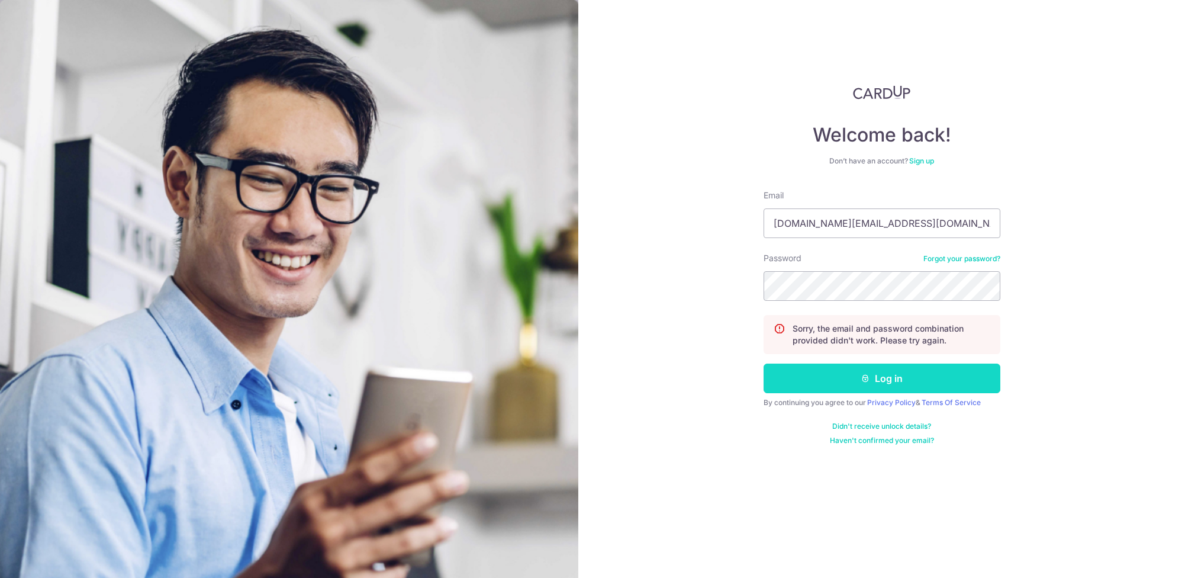
click at [868, 384] on button "Log in" at bounding box center [881, 378] width 237 height 30
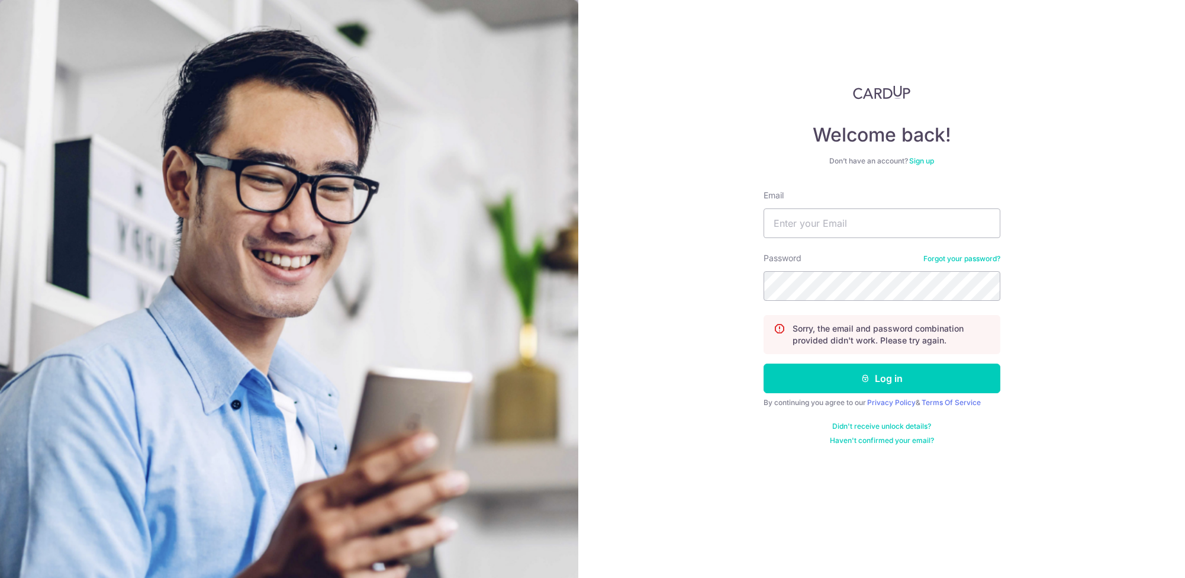
click at [960, 259] on link "Forgot your password?" at bounding box center [961, 258] width 77 height 9
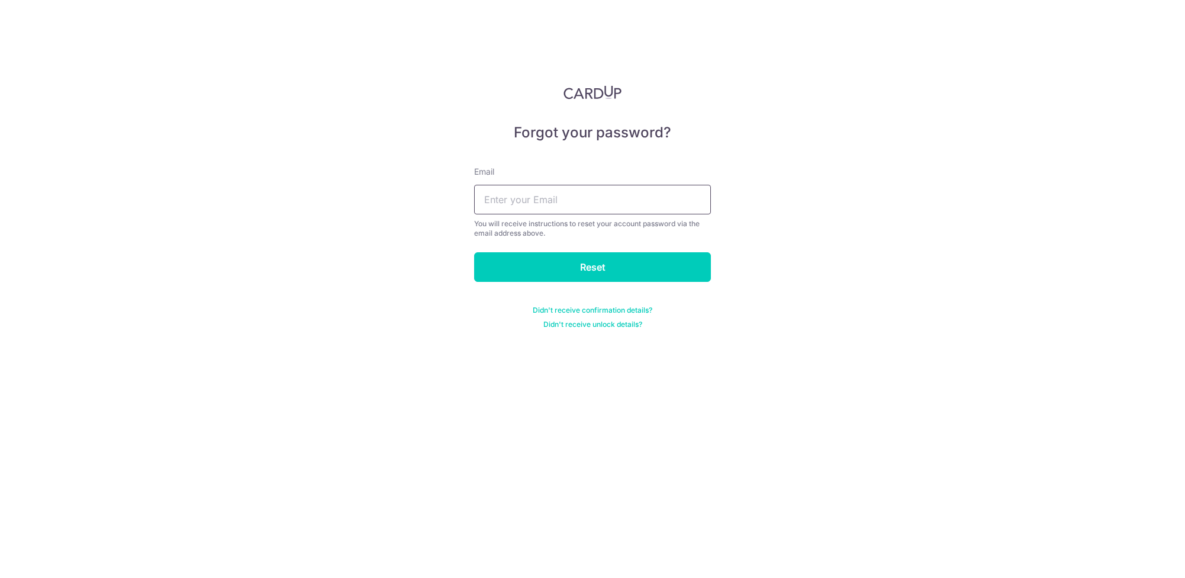
click at [531, 194] on input "text" at bounding box center [592, 200] width 237 height 30
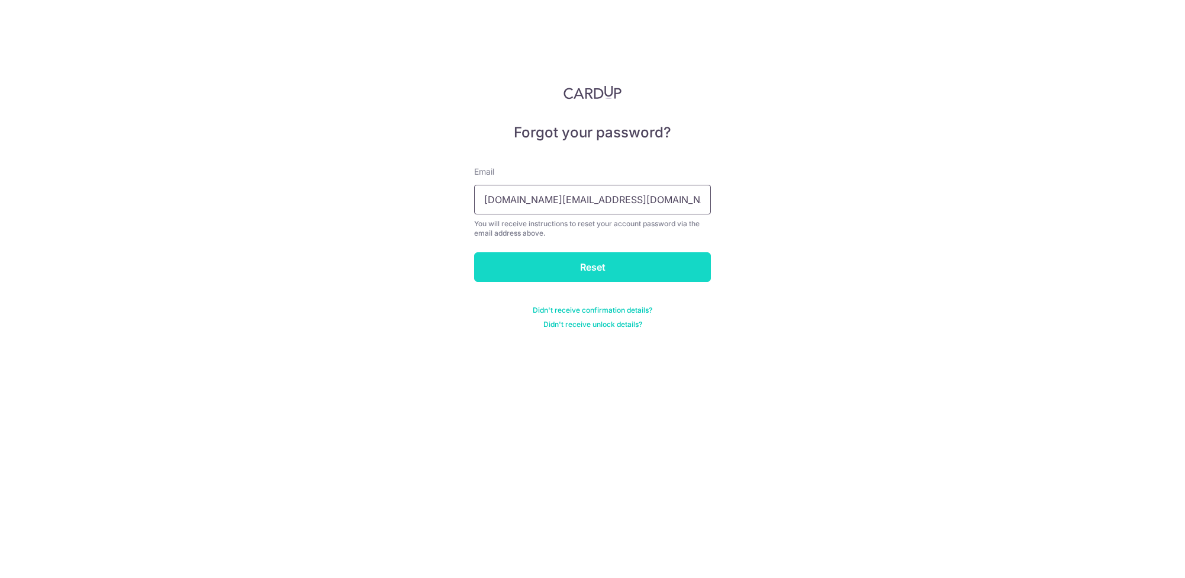
type input "kathryntan.ps@gmail.com"
click at [577, 253] on input "Reset" at bounding box center [592, 267] width 237 height 30
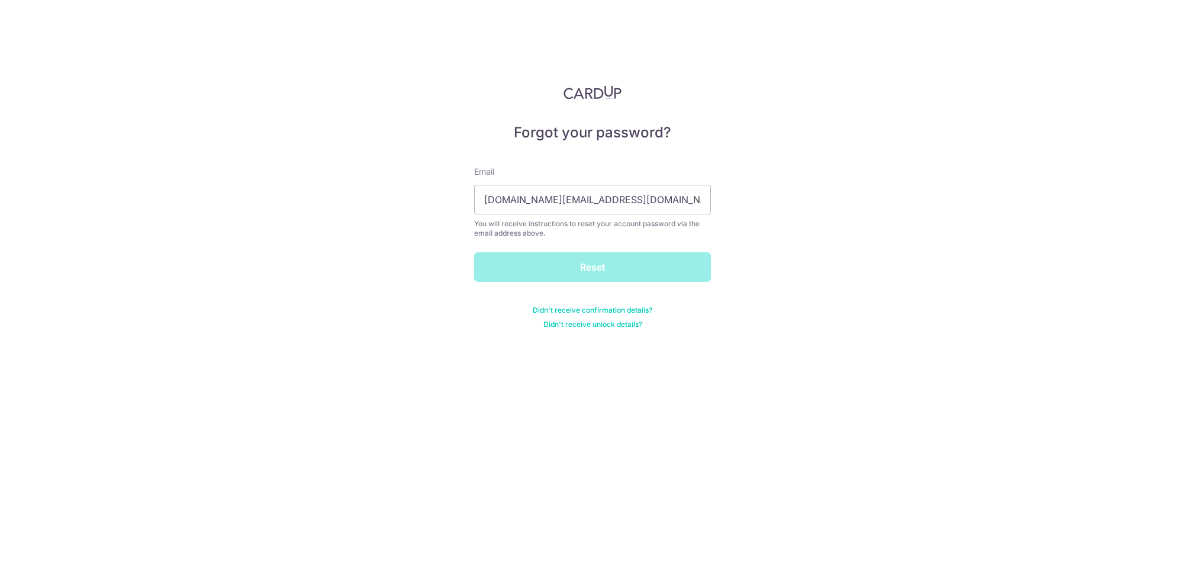
click at [608, 263] on div "Reset" at bounding box center [592, 267] width 251 height 30
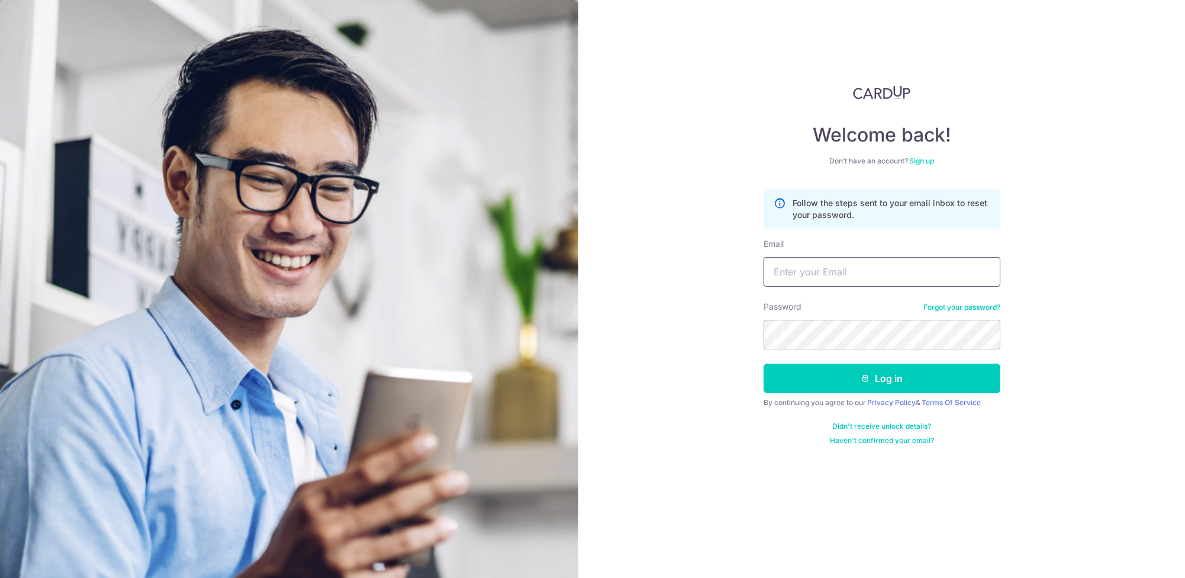
click at [875, 272] on input "Email" at bounding box center [881, 272] width 237 height 30
type input "[EMAIL_ADDRESS][DOMAIN_NAME]"
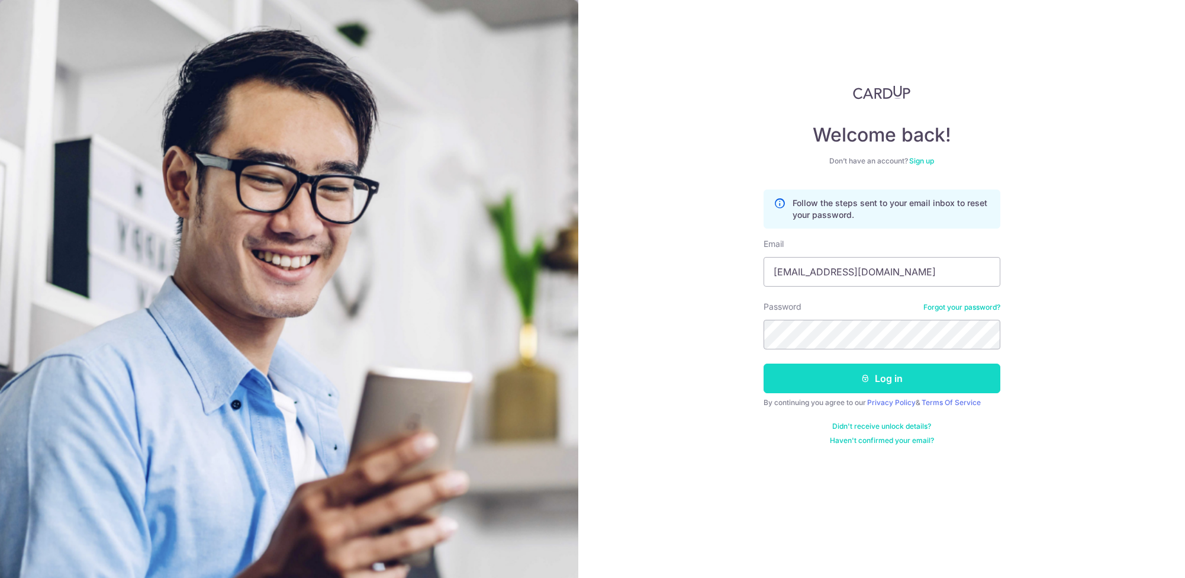
click at [892, 373] on button "Log in" at bounding box center [881, 378] width 237 height 30
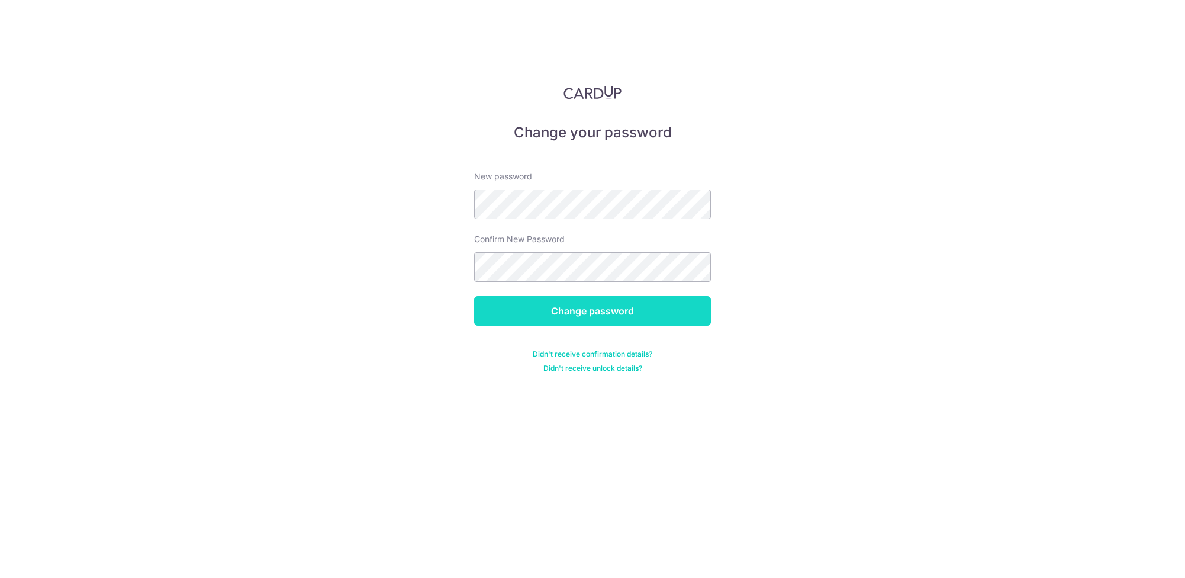
click at [618, 310] on input "Change password" at bounding box center [592, 311] width 237 height 30
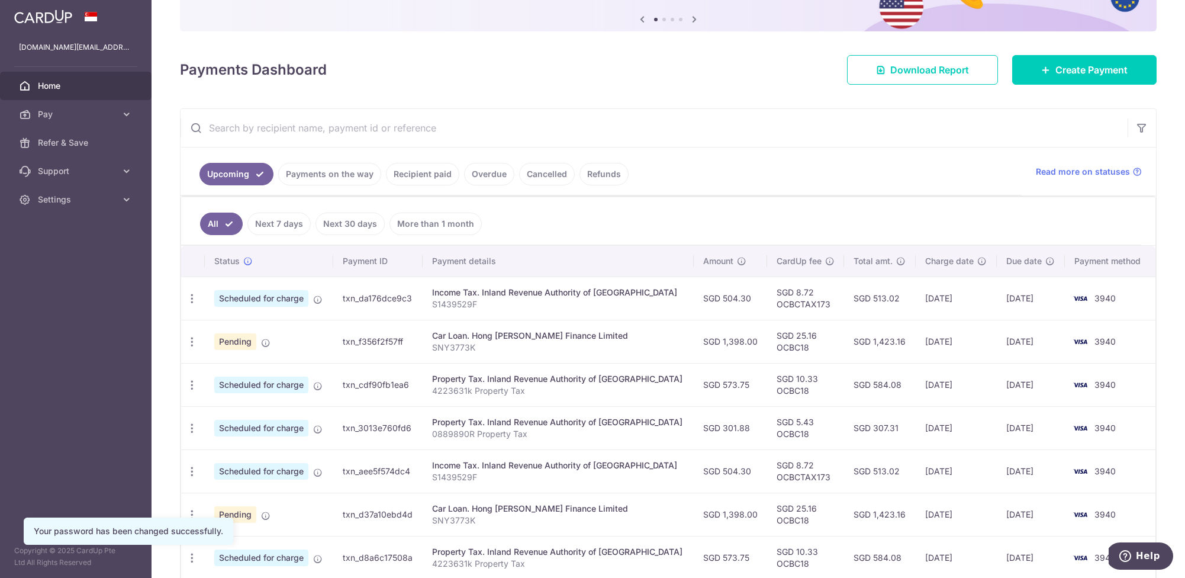
scroll to position [124, 0]
